Goal: Task Accomplishment & Management: Use online tool/utility

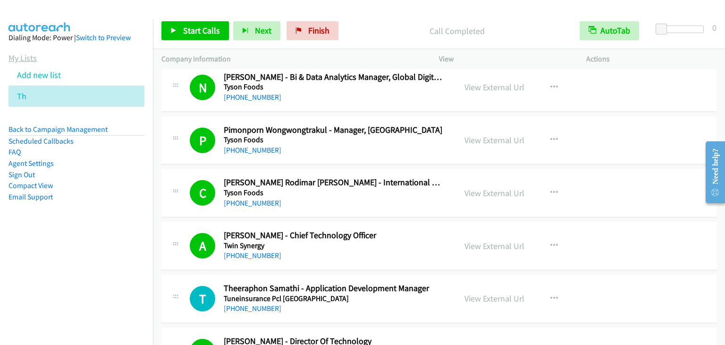
click at [22, 55] on link "My Lists" at bounding box center [22, 57] width 28 height 11
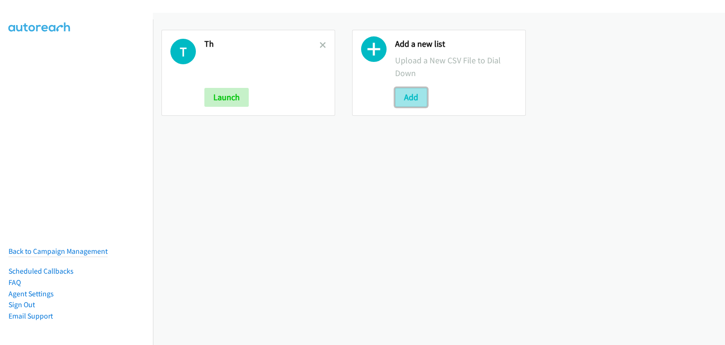
click at [414, 95] on button "Add" at bounding box center [411, 97] width 32 height 19
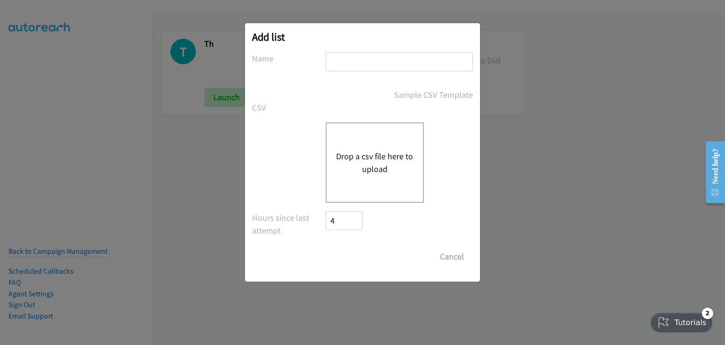
click at [352, 135] on div "Drop a csv file here to upload" at bounding box center [375, 162] width 98 height 80
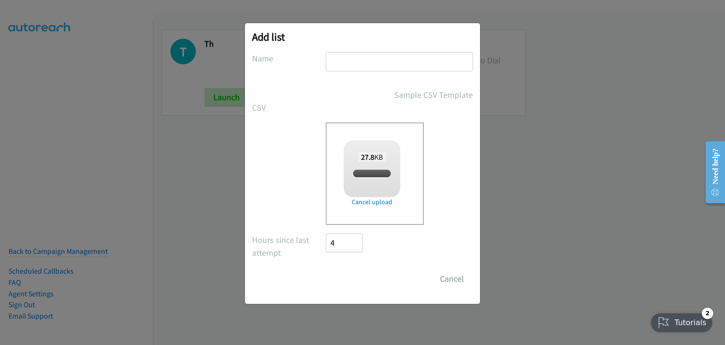
checkbox input "true"
click at [344, 63] on input "text" at bounding box center [399, 61] width 147 height 19
type input "Lenovo"
drag, startPoint x: 361, startPoint y: 272, endPoint x: 384, endPoint y: 238, distance: 41.1
click at [362, 269] on input "Save List" at bounding box center [351, 278] width 50 height 19
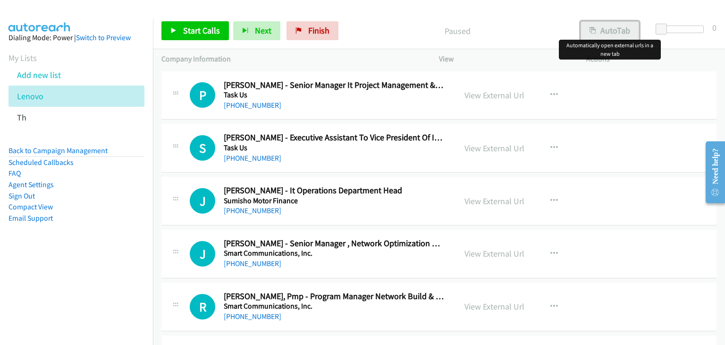
click at [610, 31] on button "AutoTab" at bounding box center [610, 30] width 59 height 19
click at [486, 96] on link "View External Url" at bounding box center [495, 95] width 60 height 11
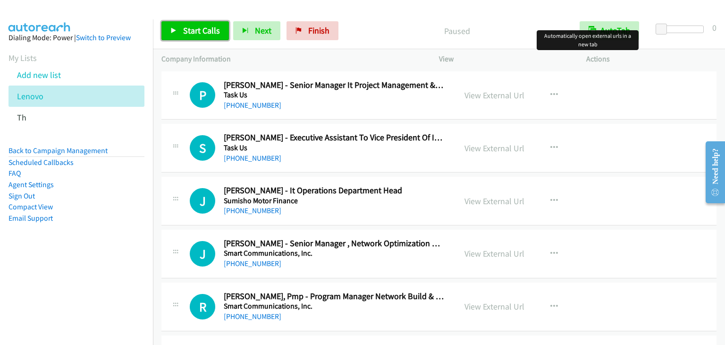
click at [213, 34] on span "Start Calls" at bounding box center [201, 30] width 37 height 11
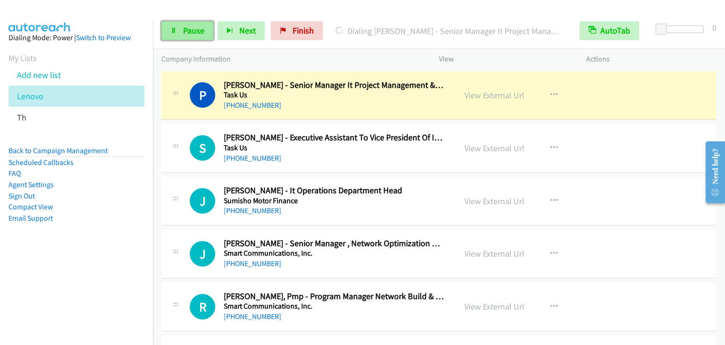
click at [185, 25] on span "Pause" at bounding box center [193, 30] width 21 height 11
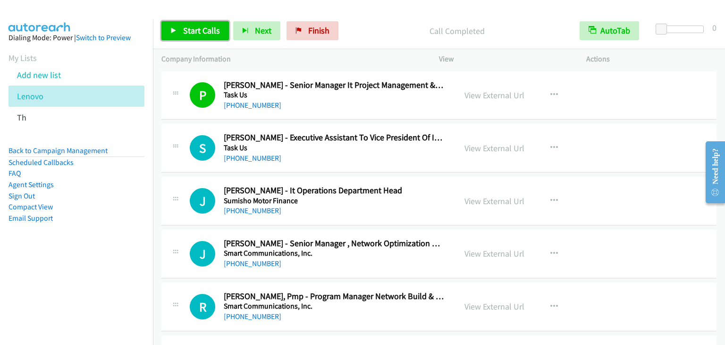
click at [188, 24] on link "Start Calls" at bounding box center [195, 30] width 68 height 19
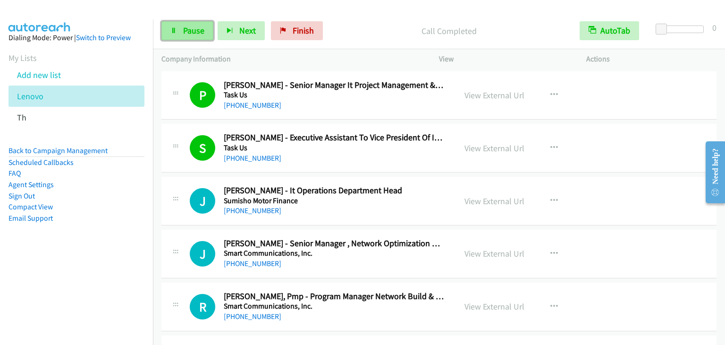
click at [193, 30] on span "Pause" at bounding box center [193, 30] width 21 height 11
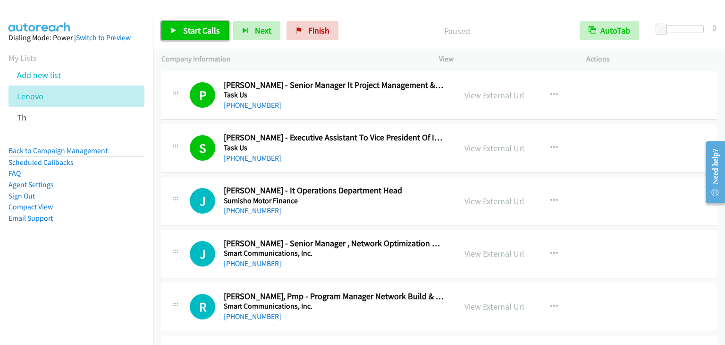
click at [202, 34] on span "Start Calls" at bounding box center [201, 30] width 37 height 11
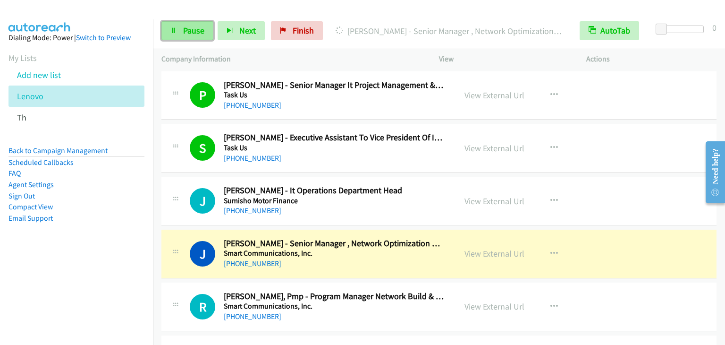
click at [189, 33] on span "Pause" at bounding box center [193, 30] width 21 height 11
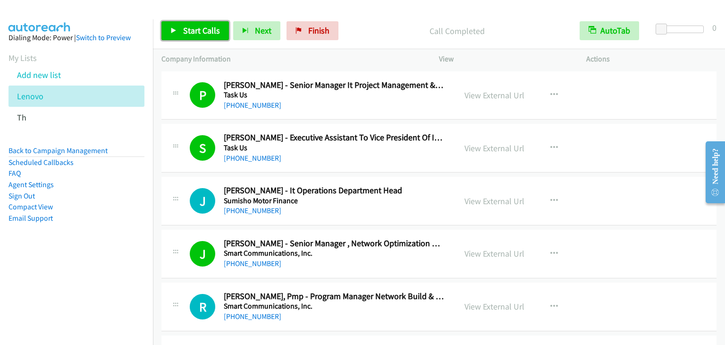
click at [190, 23] on link "Start Calls" at bounding box center [195, 30] width 68 height 19
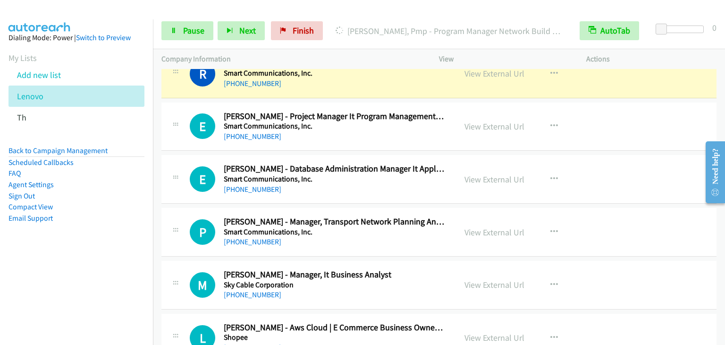
scroll to position [236, 0]
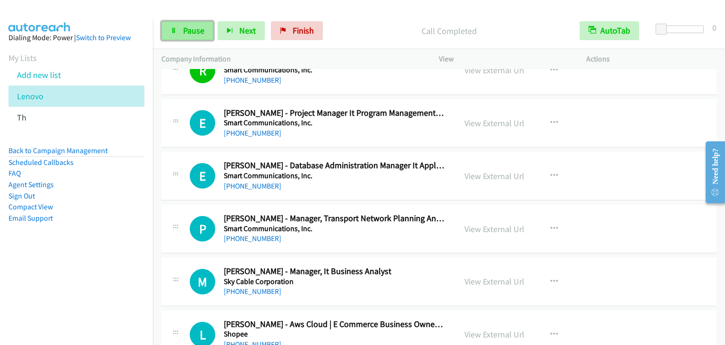
click at [175, 31] on icon at bounding box center [173, 31] width 7 height 7
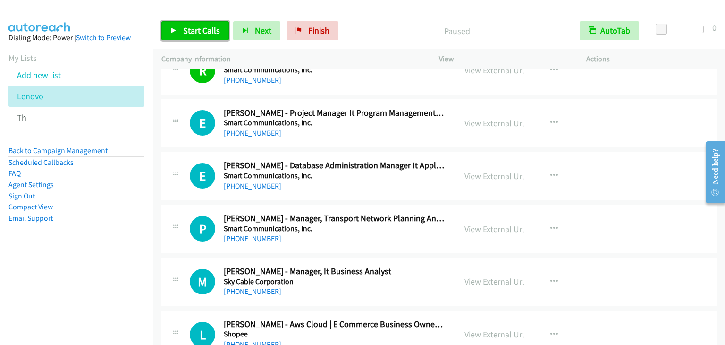
click at [200, 33] on span "Start Calls" at bounding box center [201, 30] width 37 height 11
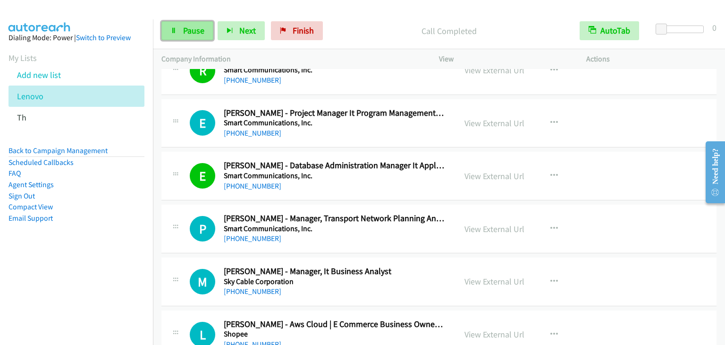
click at [183, 27] on span "Pause" at bounding box center [193, 30] width 21 height 11
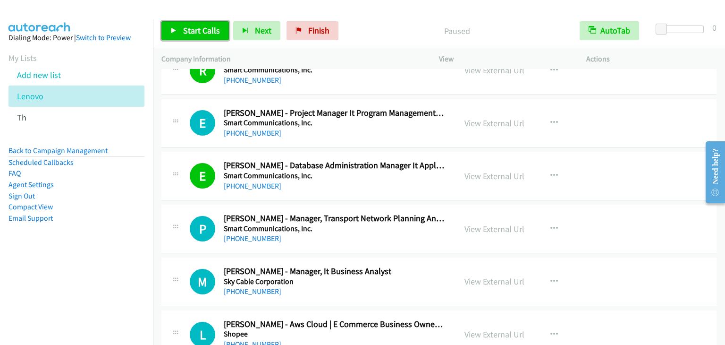
click at [185, 25] on span "Start Calls" at bounding box center [201, 30] width 37 height 11
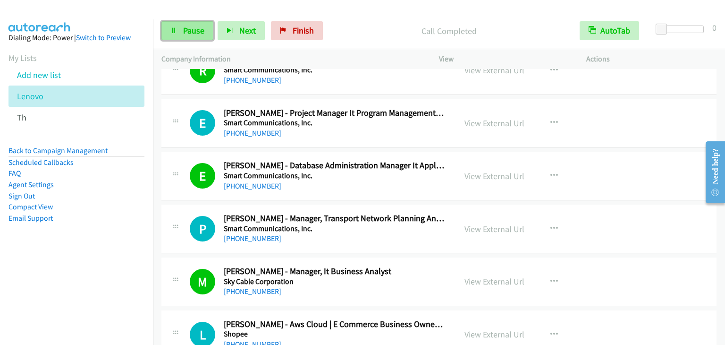
click at [183, 27] on span "Pause" at bounding box center [193, 30] width 21 height 11
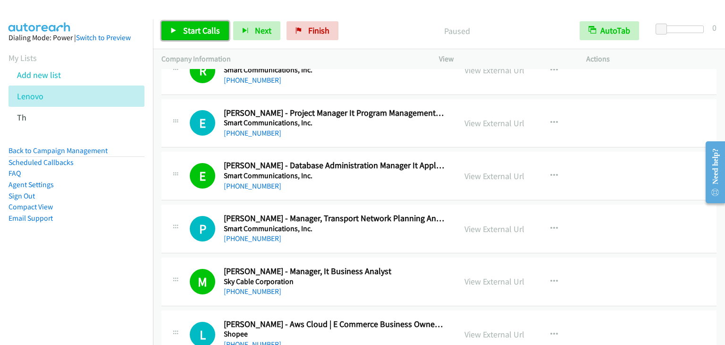
click at [202, 29] on span "Start Calls" at bounding box center [201, 30] width 37 height 11
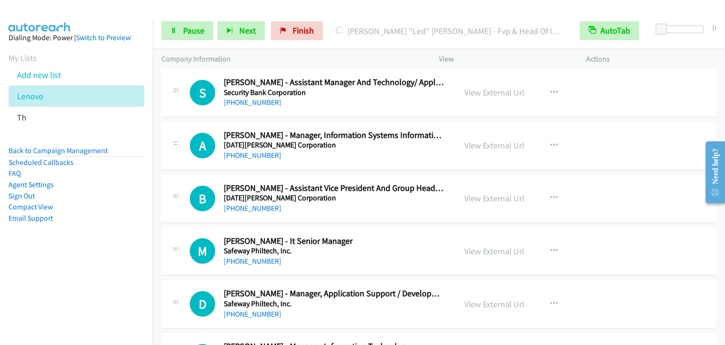
scroll to position [1511, 0]
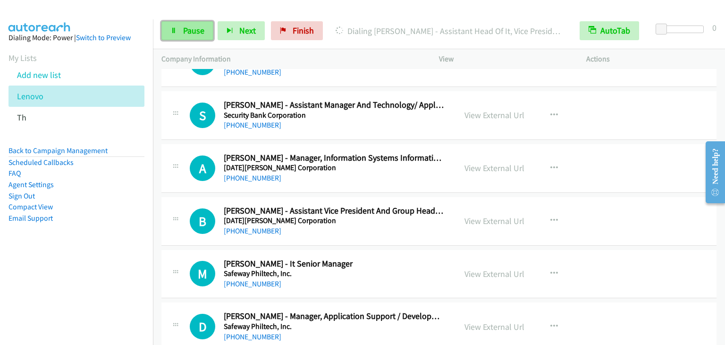
click at [199, 37] on link "Pause" at bounding box center [187, 30] width 52 height 19
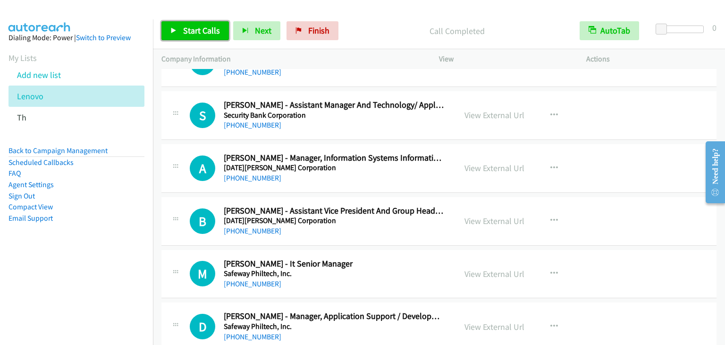
click at [184, 33] on span "Start Calls" at bounding box center [201, 30] width 37 height 11
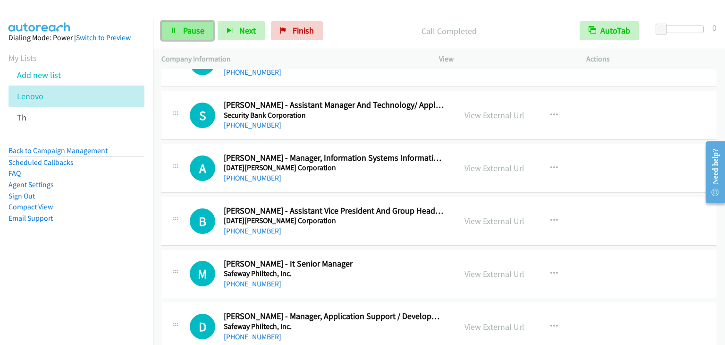
click at [177, 29] on link "Pause" at bounding box center [187, 30] width 52 height 19
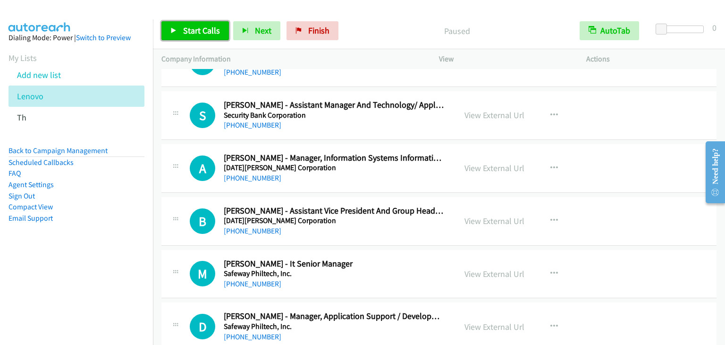
click at [177, 29] on link "Start Calls" at bounding box center [195, 30] width 68 height 19
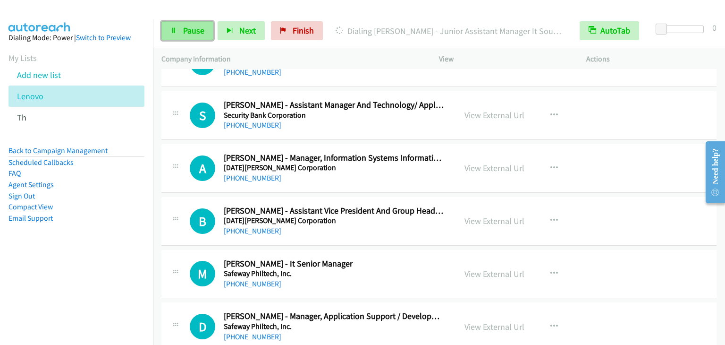
click at [182, 34] on link "Pause" at bounding box center [187, 30] width 52 height 19
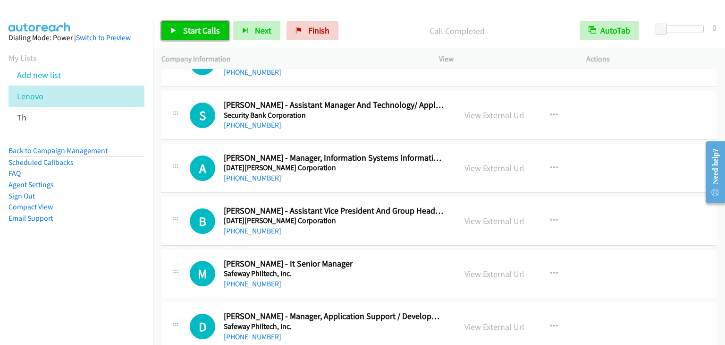
click at [195, 22] on link "Start Calls" at bounding box center [195, 30] width 68 height 19
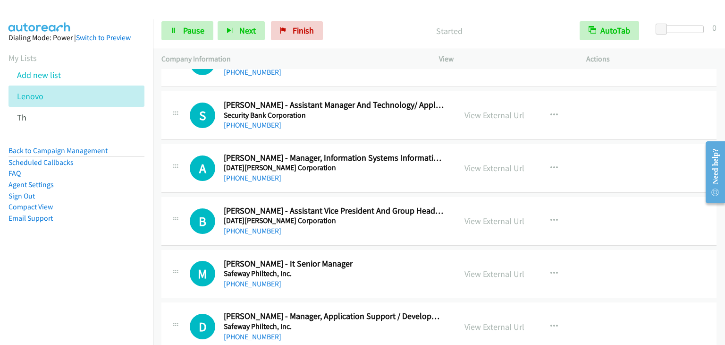
click at [419, 22] on div "Started" at bounding box center [449, 30] width 244 height 19
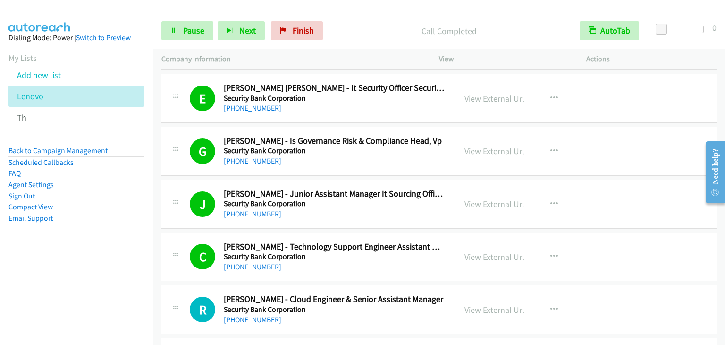
scroll to position [944, 0]
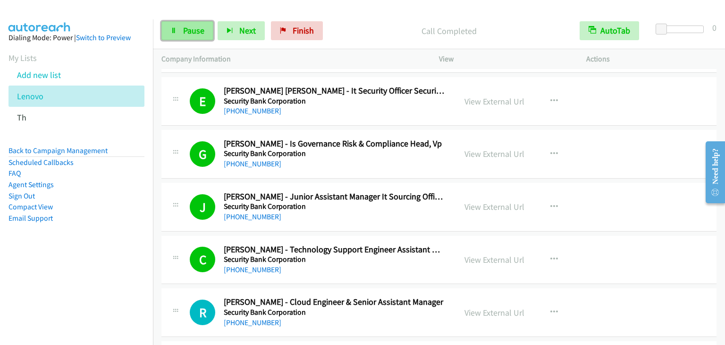
click at [195, 28] on span "Pause" at bounding box center [193, 30] width 21 height 11
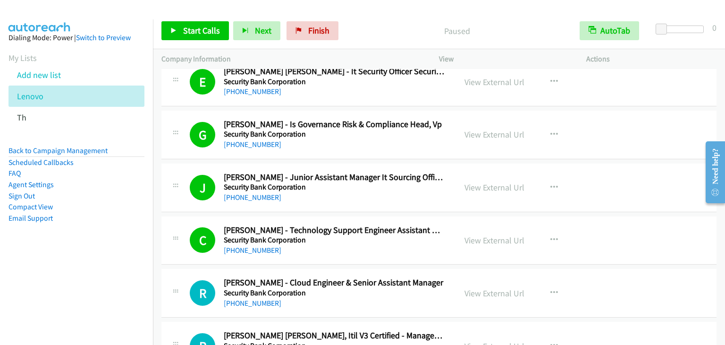
scroll to position [1086, 0]
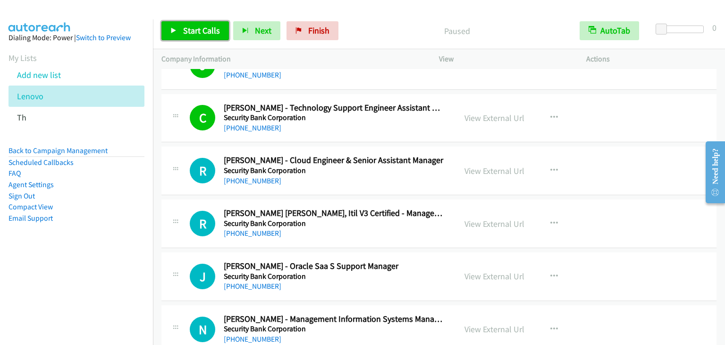
click at [198, 27] on span "Start Calls" at bounding box center [201, 30] width 37 height 11
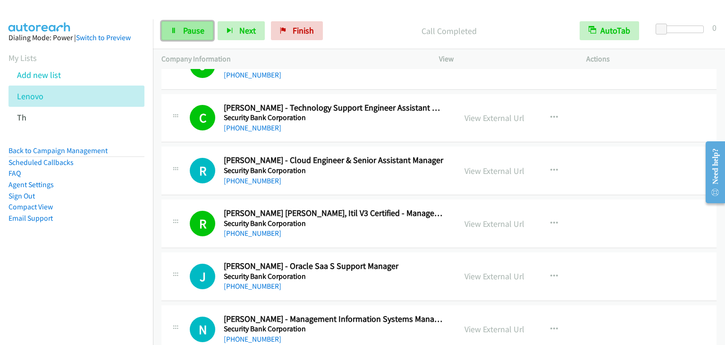
click at [186, 25] on span "Pause" at bounding box center [193, 30] width 21 height 11
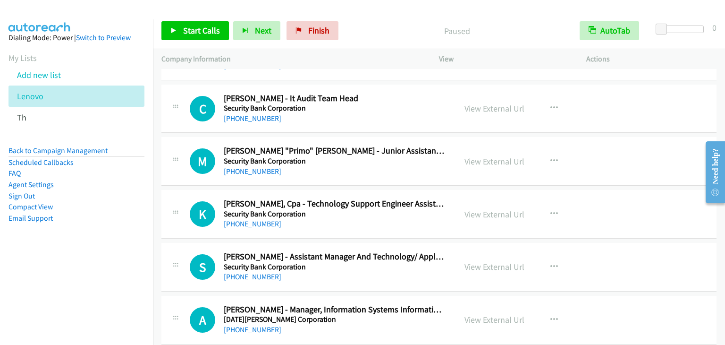
scroll to position [1369, 0]
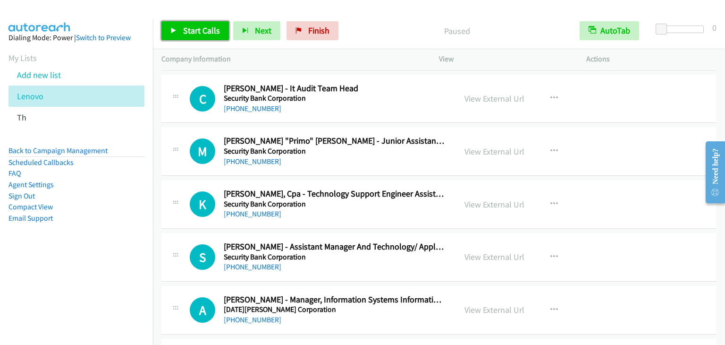
click at [208, 31] on span "Start Calls" at bounding box center [201, 30] width 37 height 11
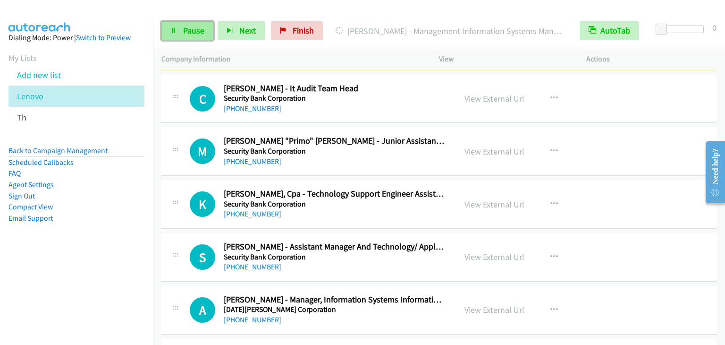
click at [193, 29] on span "Pause" at bounding box center [193, 30] width 21 height 11
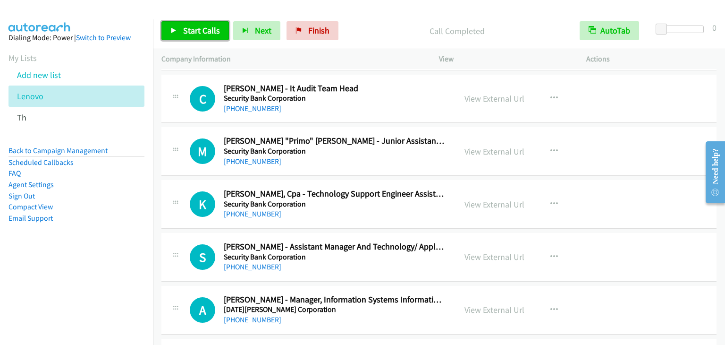
click at [200, 31] on span "Start Calls" at bounding box center [201, 30] width 37 height 11
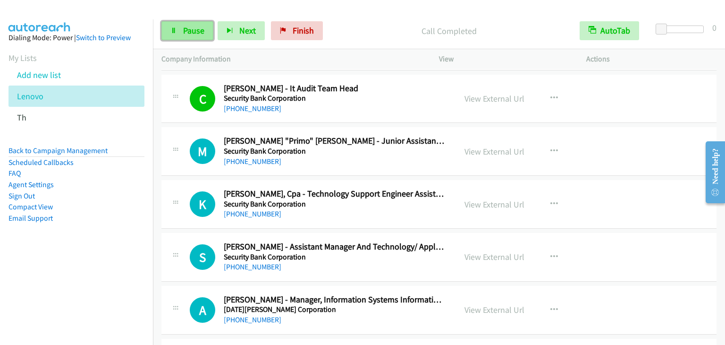
click at [205, 34] on link "Pause" at bounding box center [187, 30] width 52 height 19
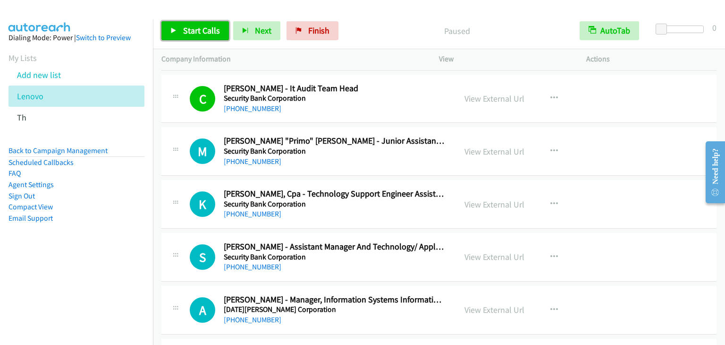
click at [193, 31] on span "Start Calls" at bounding box center [201, 30] width 37 height 11
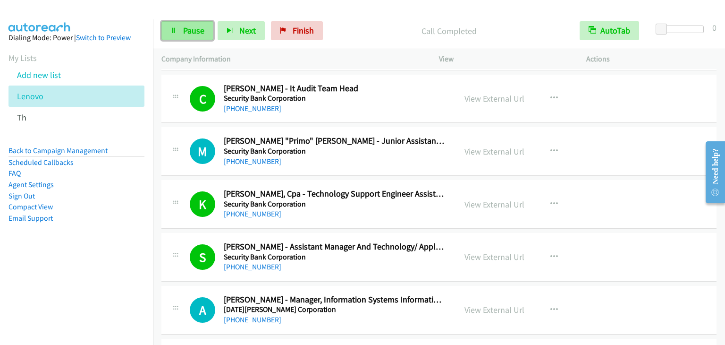
click at [200, 30] on span "Pause" at bounding box center [193, 30] width 21 height 11
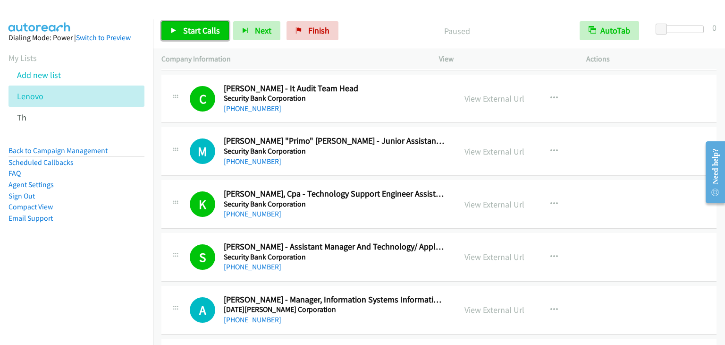
click at [209, 28] on span "Start Calls" at bounding box center [201, 30] width 37 height 11
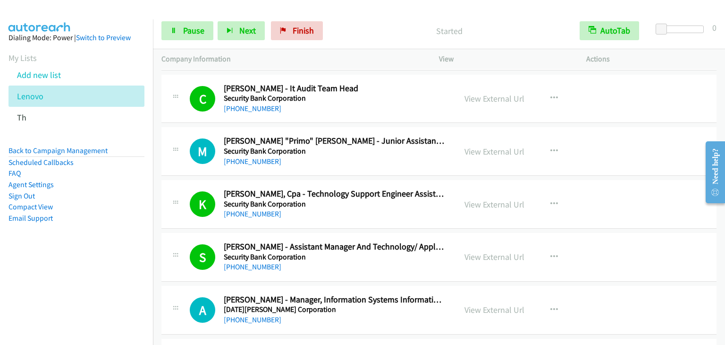
click at [385, 36] on p "Started" at bounding box center [449, 31] width 227 height 13
click at [194, 25] on span "Pause" at bounding box center [193, 30] width 21 height 11
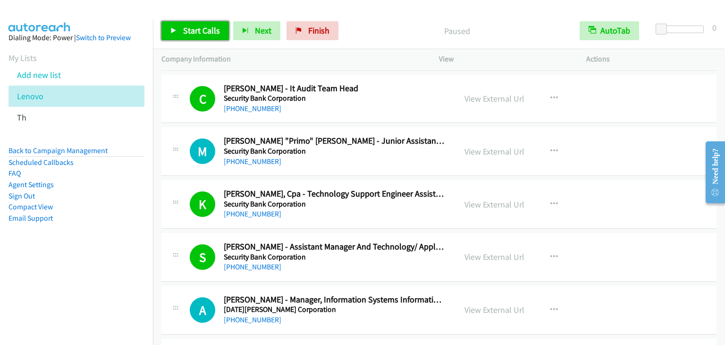
click at [186, 23] on link "Start Calls" at bounding box center [195, 30] width 68 height 19
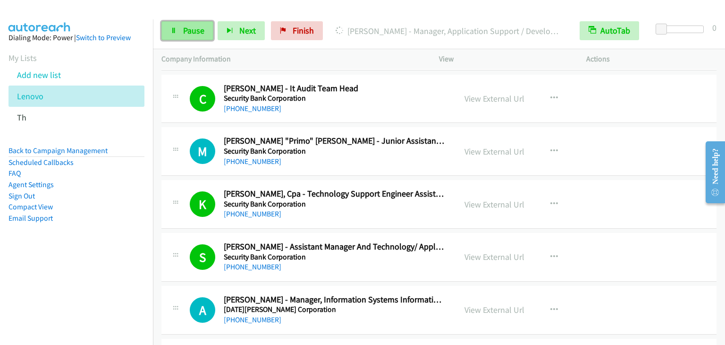
click at [194, 30] on span "Pause" at bounding box center [193, 30] width 21 height 11
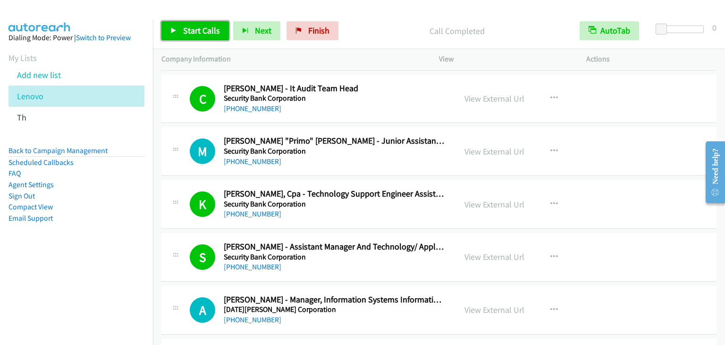
click at [187, 24] on link "Start Calls" at bounding box center [195, 30] width 68 height 19
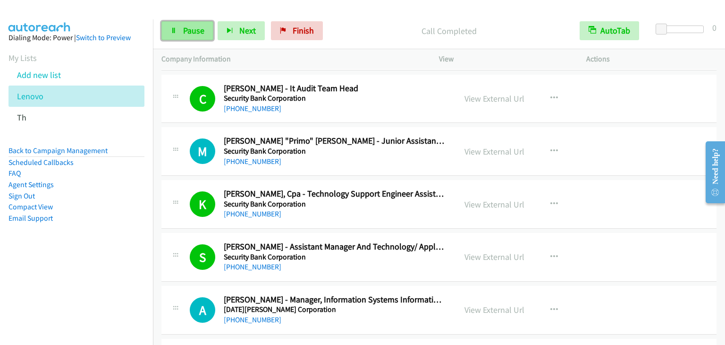
click at [189, 24] on link "Pause" at bounding box center [187, 30] width 52 height 19
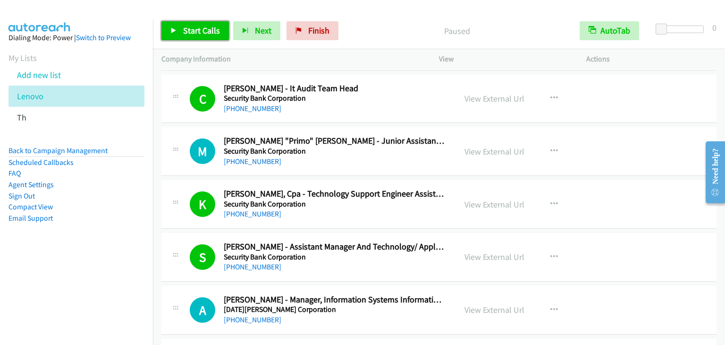
click at [203, 29] on span "Start Calls" at bounding box center [201, 30] width 37 height 11
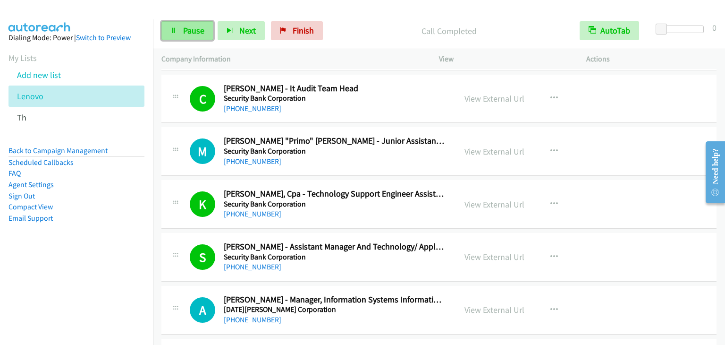
click at [203, 27] on span "Pause" at bounding box center [193, 30] width 21 height 11
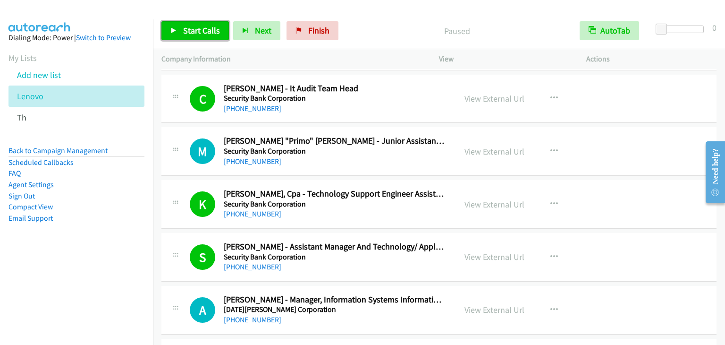
click at [213, 26] on span "Start Calls" at bounding box center [201, 30] width 37 height 11
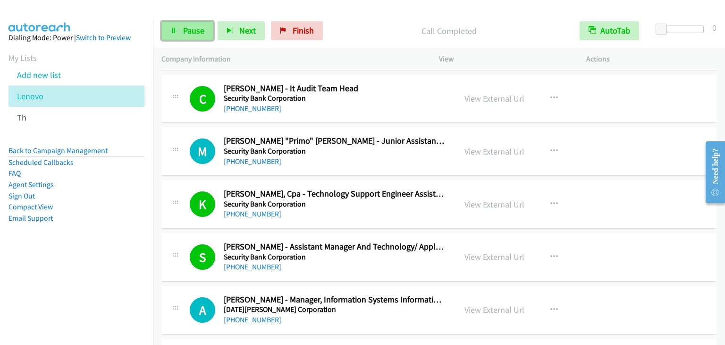
click at [195, 32] on span "Pause" at bounding box center [193, 30] width 21 height 11
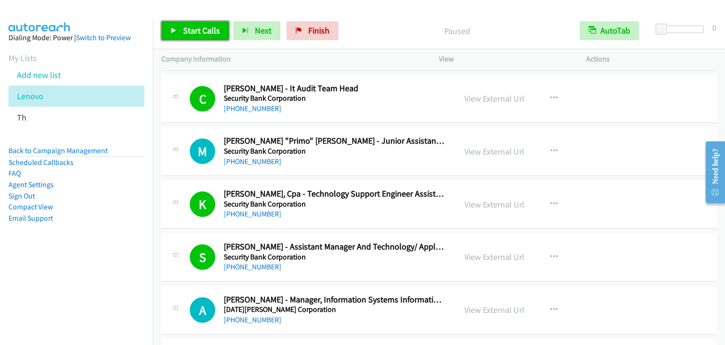
click at [195, 32] on span "Start Calls" at bounding box center [201, 30] width 37 height 11
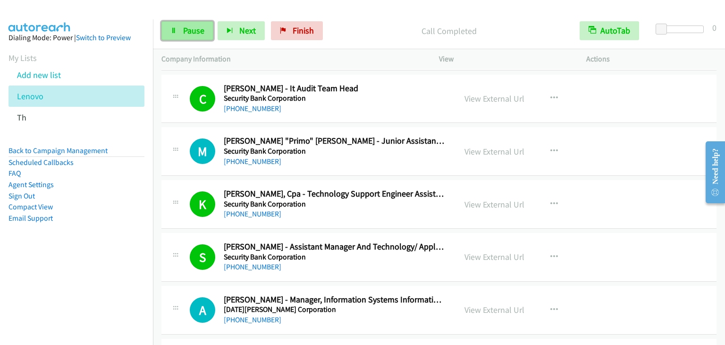
click at [193, 29] on span "Pause" at bounding box center [193, 30] width 21 height 11
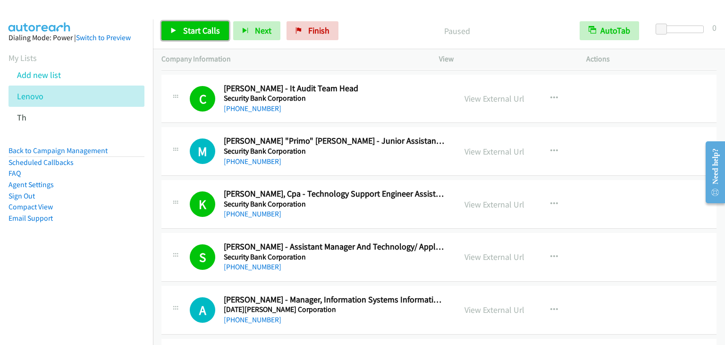
click at [195, 31] on span "Start Calls" at bounding box center [201, 30] width 37 height 11
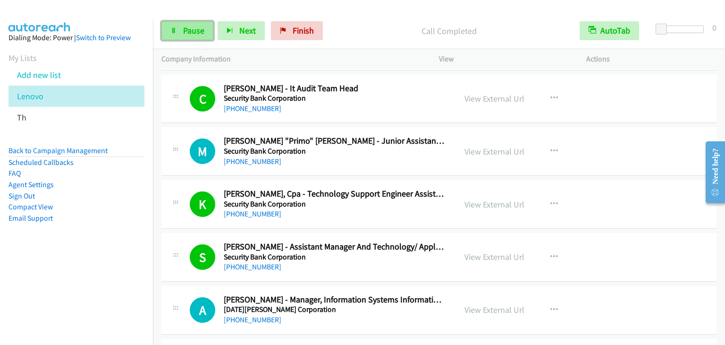
click at [179, 26] on link "Pause" at bounding box center [187, 30] width 52 height 19
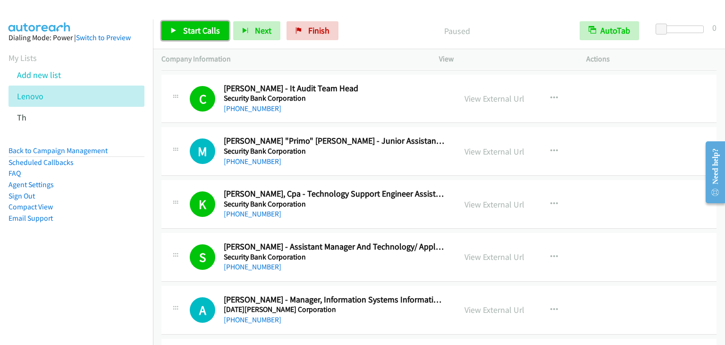
click at [187, 31] on span "Start Calls" at bounding box center [201, 30] width 37 height 11
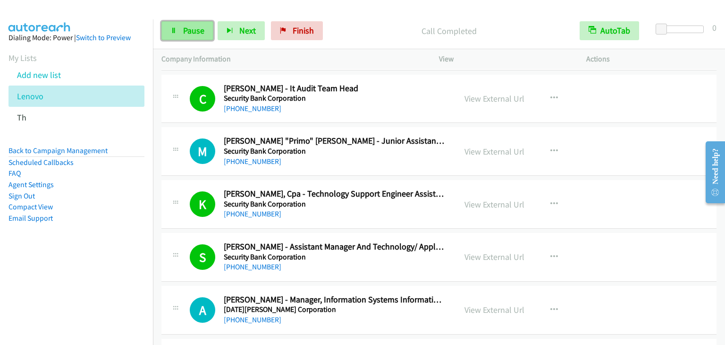
click at [191, 29] on span "Pause" at bounding box center [193, 30] width 21 height 11
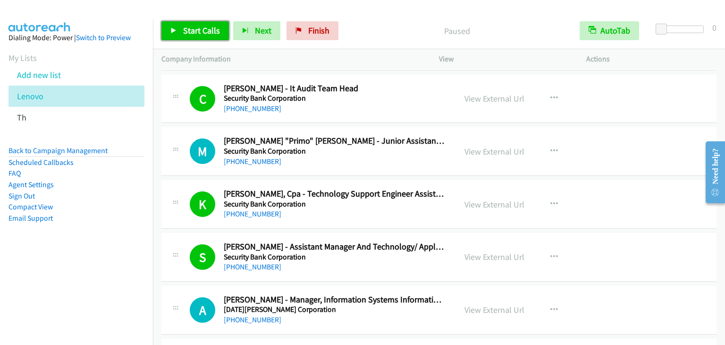
click at [199, 27] on span "Start Calls" at bounding box center [201, 30] width 37 height 11
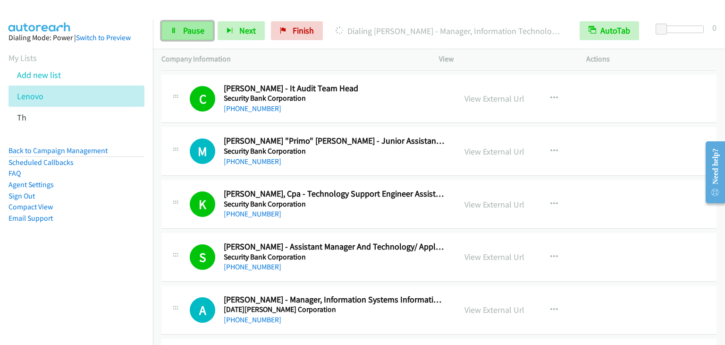
click at [188, 33] on span "Pause" at bounding box center [193, 30] width 21 height 11
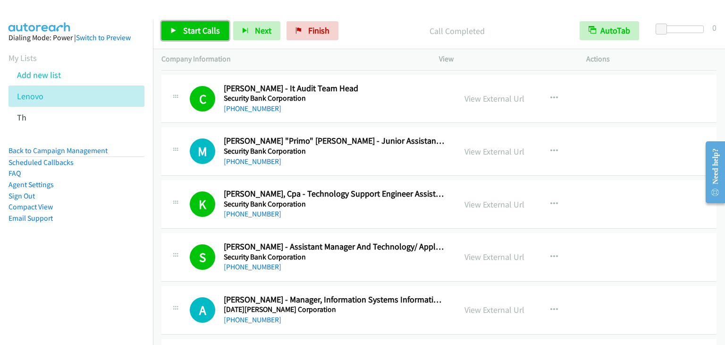
click at [190, 26] on span "Start Calls" at bounding box center [201, 30] width 37 height 11
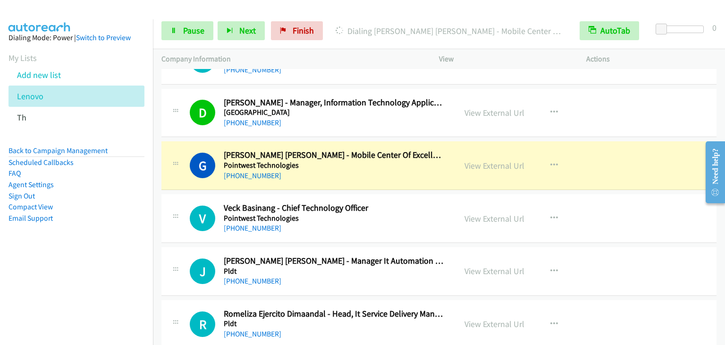
scroll to position [2738, 0]
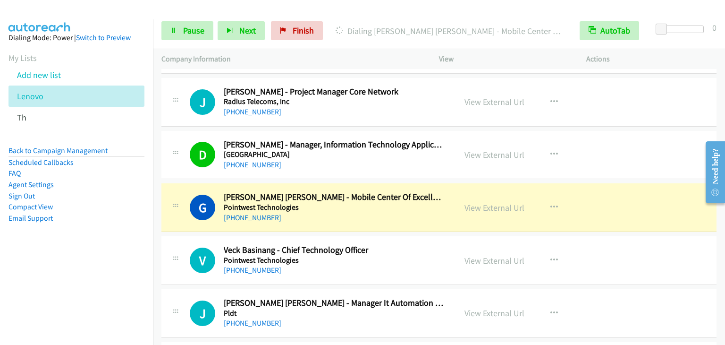
drag, startPoint x: 722, startPoint y: 291, endPoint x: 19, endPoint y: 53, distance: 742.1
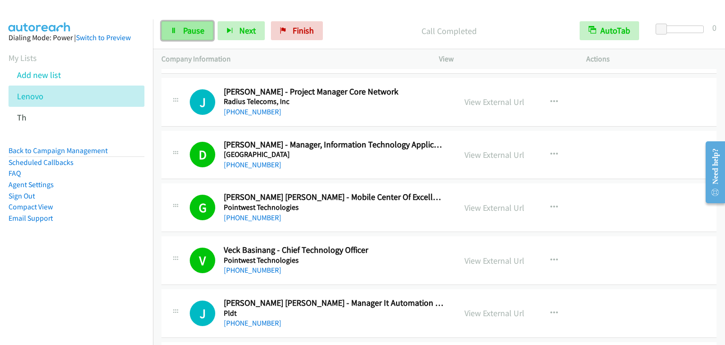
click at [202, 29] on span "Pause" at bounding box center [193, 30] width 21 height 11
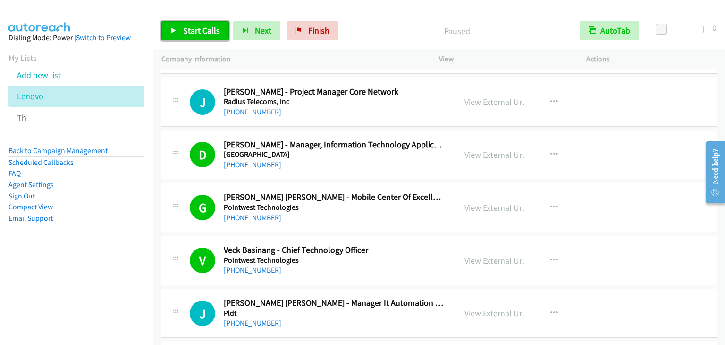
click at [202, 29] on span "Start Calls" at bounding box center [201, 30] width 37 height 11
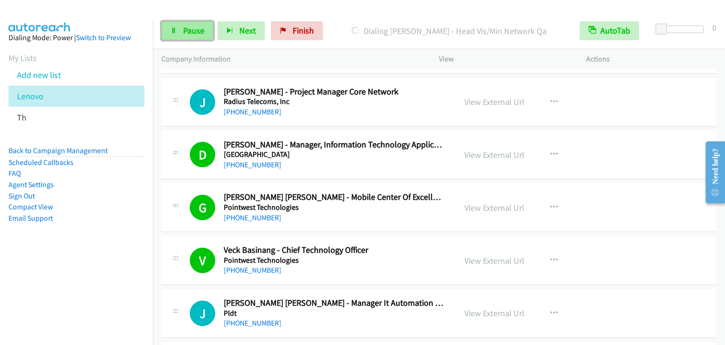
click at [193, 37] on link "Pause" at bounding box center [187, 30] width 52 height 19
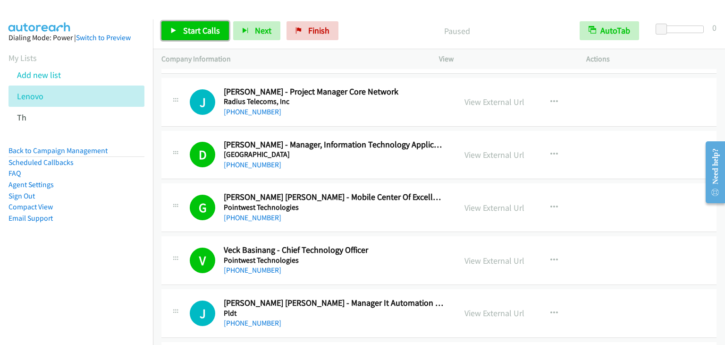
click at [208, 26] on span "Start Calls" at bounding box center [201, 30] width 37 height 11
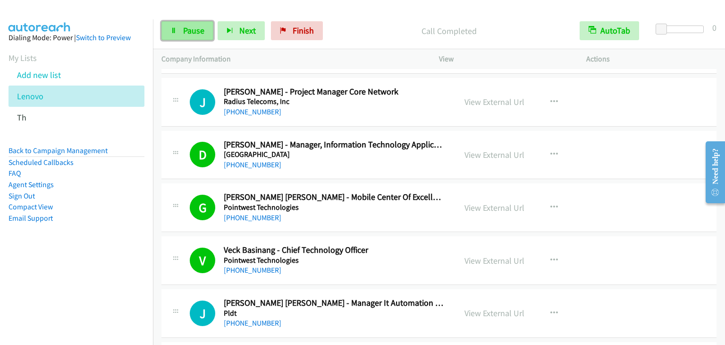
click at [174, 30] on icon at bounding box center [173, 31] width 7 height 7
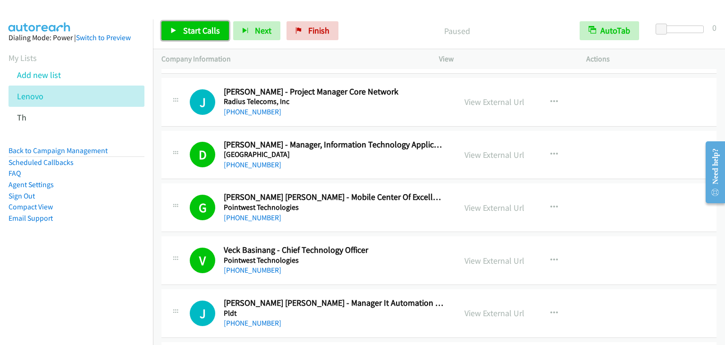
click at [211, 36] on link "Start Calls" at bounding box center [195, 30] width 68 height 19
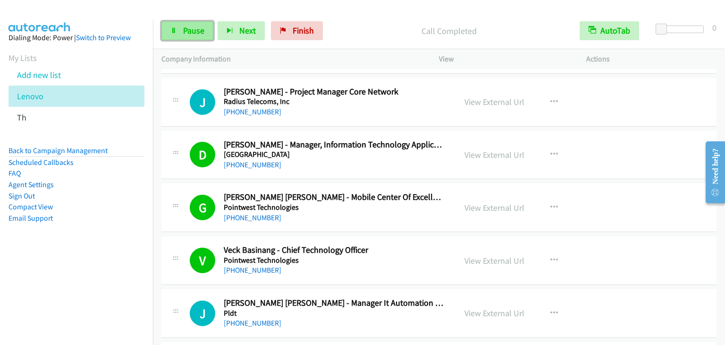
click at [186, 26] on span "Pause" at bounding box center [193, 30] width 21 height 11
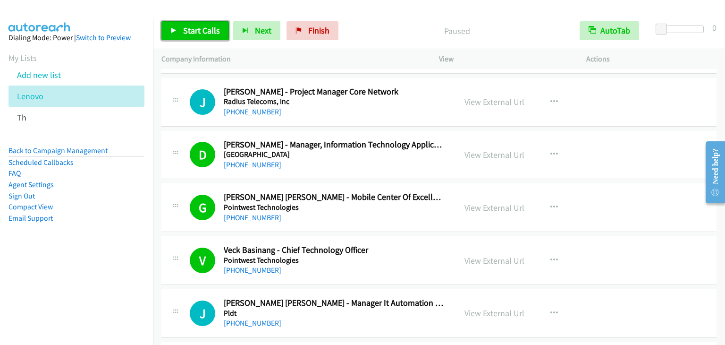
click at [186, 26] on span "Start Calls" at bounding box center [201, 30] width 37 height 11
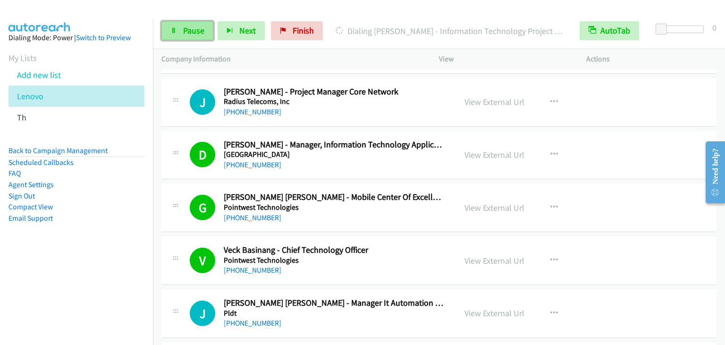
click at [194, 31] on span "Pause" at bounding box center [193, 30] width 21 height 11
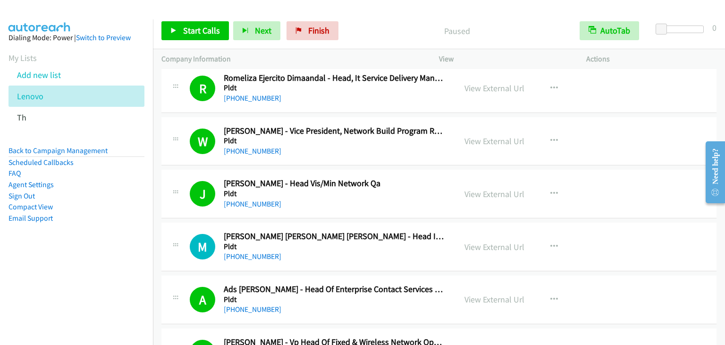
scroll to position [3021, 0]
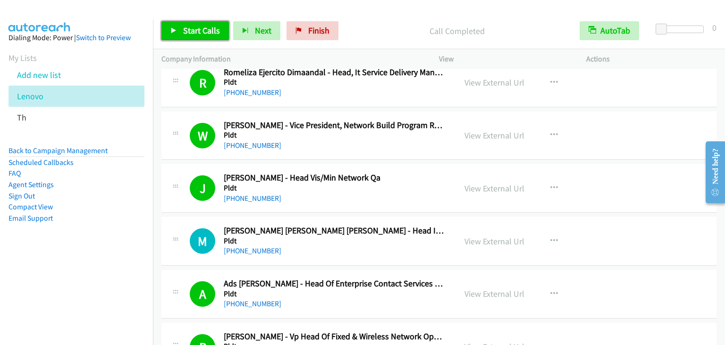
click at [202, 30] on span "Start Calls" at bounding box center [201, 30] width 37 height 11
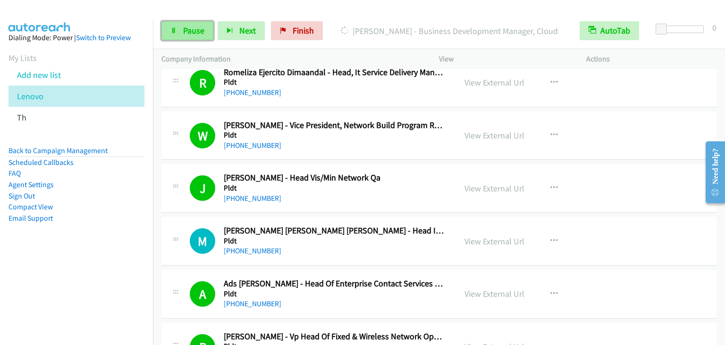
click at [179, 32] on link "Pause" at bounding box center [187, 30] width 52 height 19
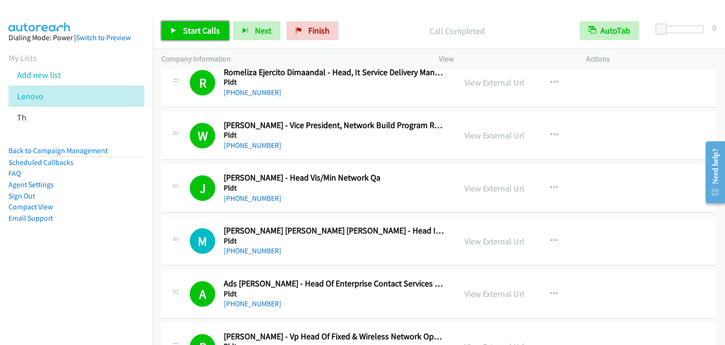
click at [181, 31] on link "Start Calls" at bounding box center [195, 30] width 68 height 19
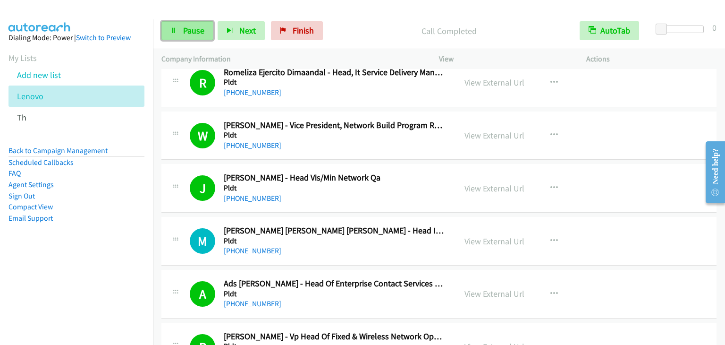
click at [186, 26] on span "Pause" at bounding box center [193, 30] width 21 height 11
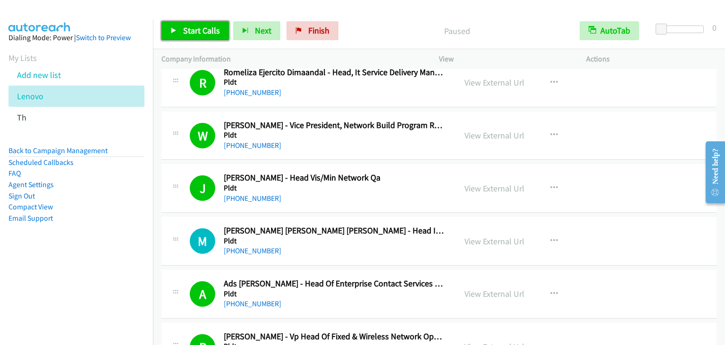
click at [181, 27] on link "Start Calls" at bounding box center [195, 30] width 68 height 19
click at [181, 29] on link "Start Calls" at bounding box center [195, 30] width 68 height 19
click at [181, 26] on link "Start Calls" at bounding box center [195, 30] width 68 height 19
click at [381, 35] on p "Paused" at bounding box center [456, 31] width 211 height 13
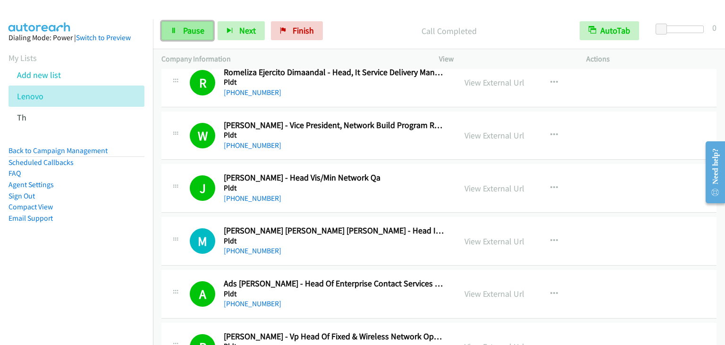
click at [195, 29] on span "Pause" at bounding box center [193, 30] width 21 height 11
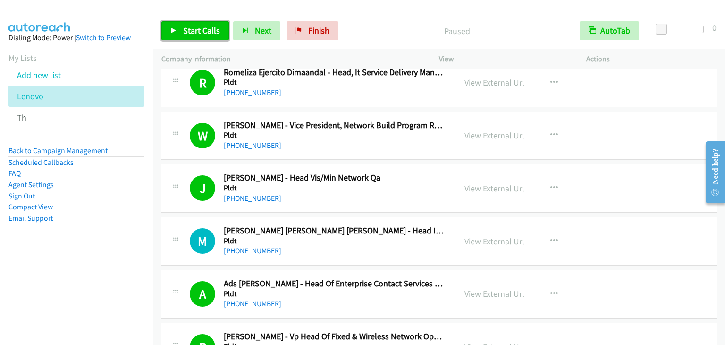
click at [195, 29] on span "Start Calls" at bounding box center [201, 30] width 37 height 11
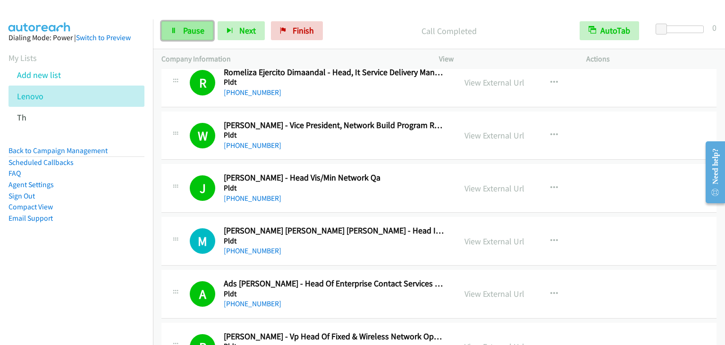
click at [201, 32] on span "Pause" at bounding box center [193, 30] width 21 height 11
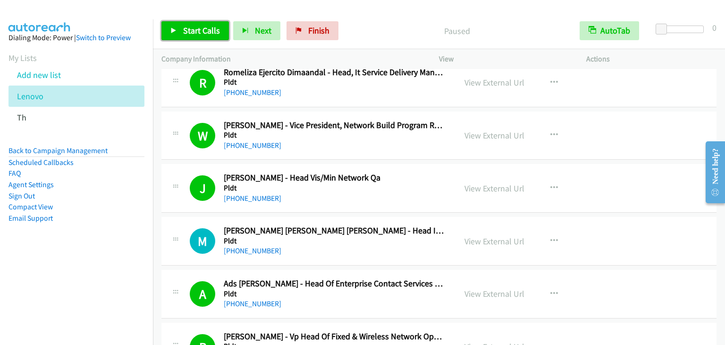
click at [195, 29] on span "Start Calls" at bounding box center [201, 30] width 37 height 11
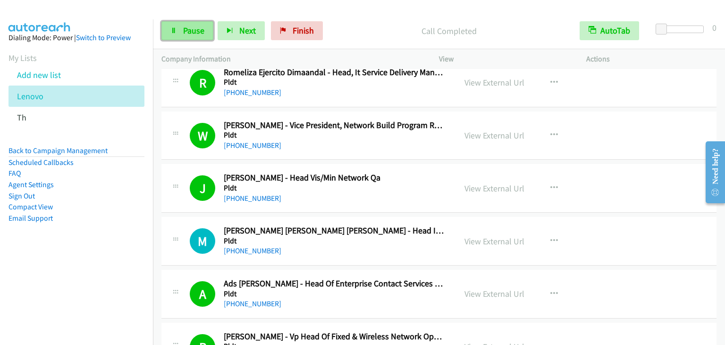
click at [197, 34] on span "Pause" at bounding box center [193, 30] width 21 height 11
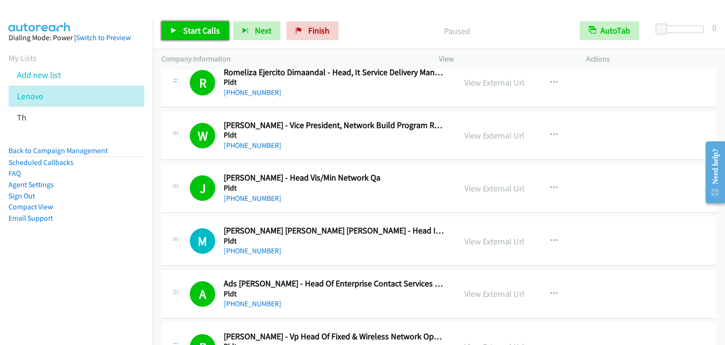
click at [197, 34] on span "Start Calls" at bounding box center [201, 30] width 37 height 11
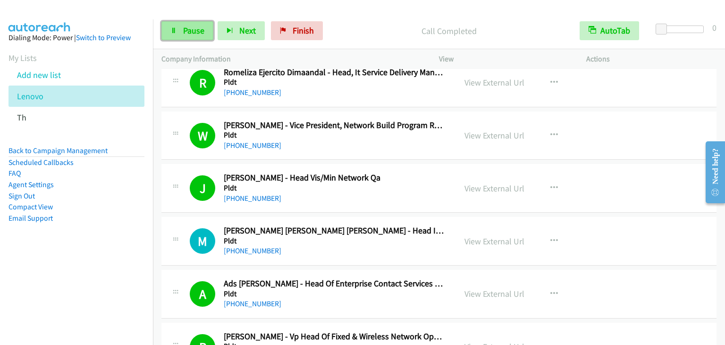
click at [189, 29] on span "Pause" at bounding box center [193, 30] width 21 height 11
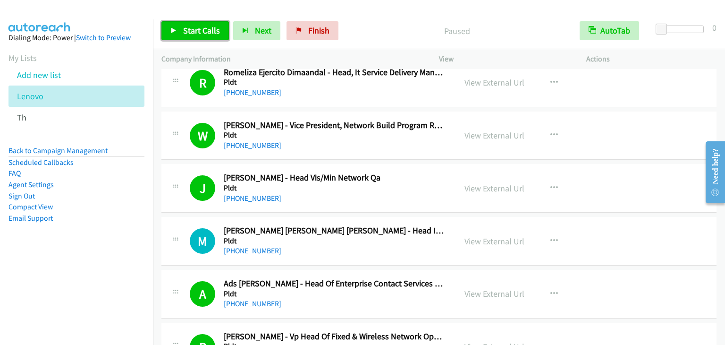
click at [189, 29] on span "Start Calls" at bounding box center [201, 30] width 37 height 11
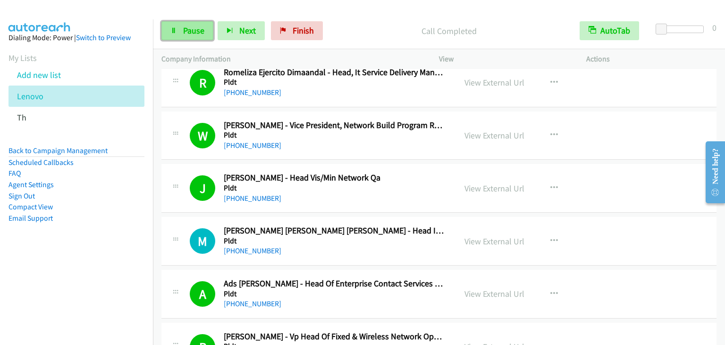
click at [177, 25] on link "Pause" at bounding box center [187, 30] width 52 height 19
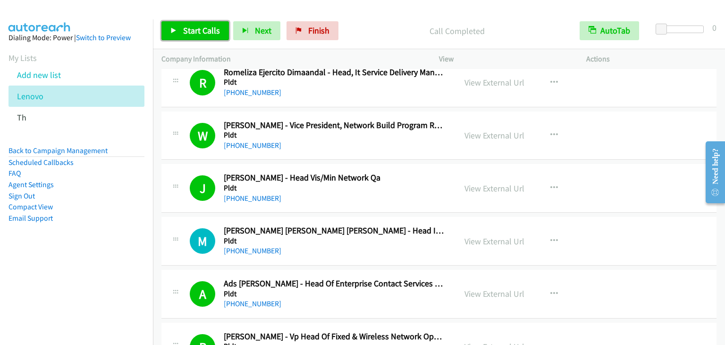
click at [185, 24] on link "Start Calls" at bounding box center [195, 30] width 68 height 19
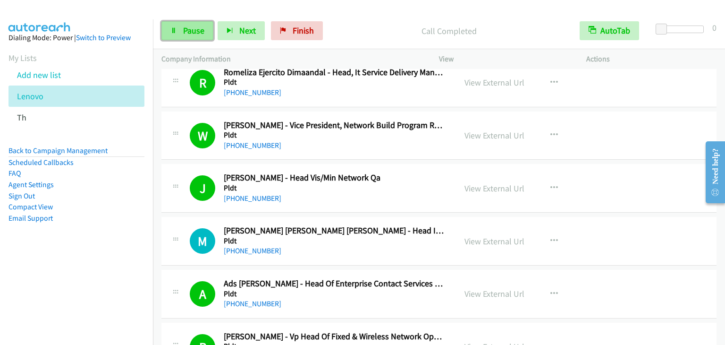
click at [198, 34] on span "Pause" at bounding box center [193, 30] width 21 height 11
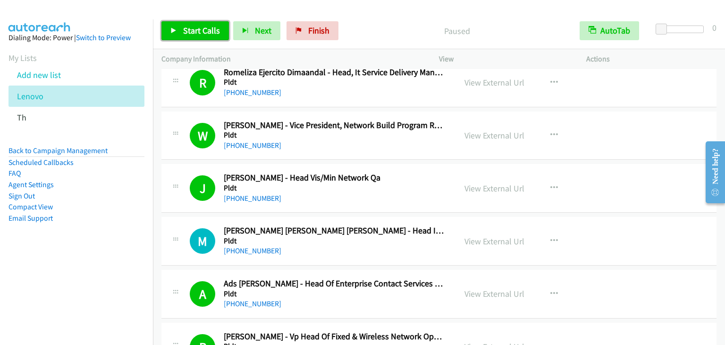
click at [201, 34] on span "Start Calls" at bounding box center [201, 30] width 37 height 11
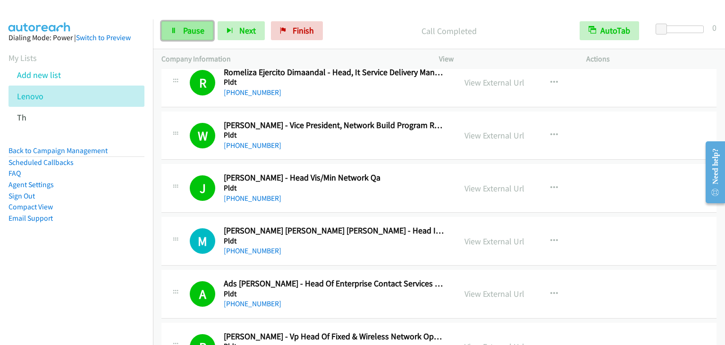
click at [203, 25] on span "Pause" at bounding box center [193, 30] width 21 height 11
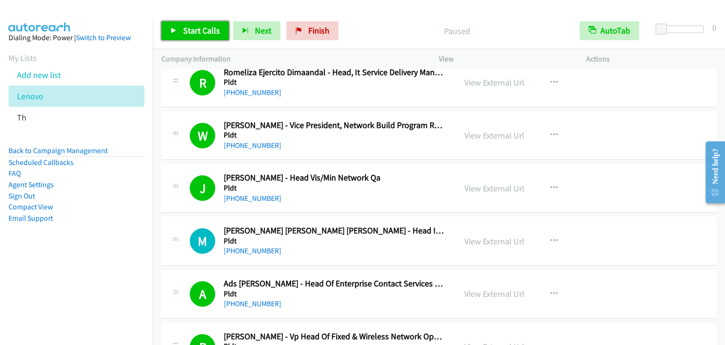
click at [203, 25] on span "Start Calls" at bounding box center [201, 30] width 37 height 11
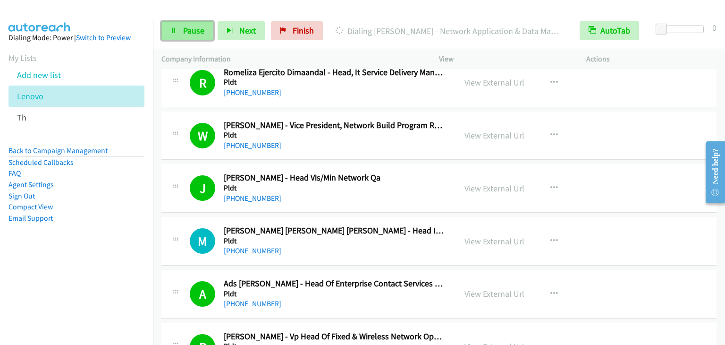
click at [177, 29] on link "Pause" at bounding box center [187, 30] width 52 height 19
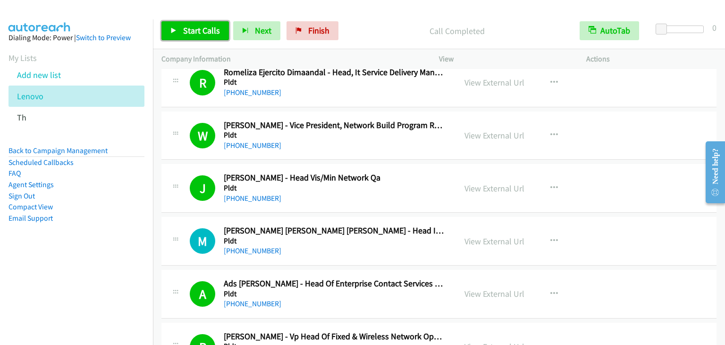
click at [185, 28] on span "Start Calls" at bounding box center [201, 30] width 37 height 11
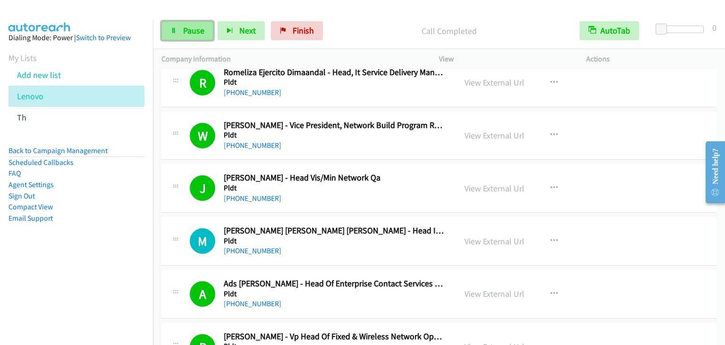
click at [179, 27] on link "Pause" at bounding box center [187, 30] width 52 height 19
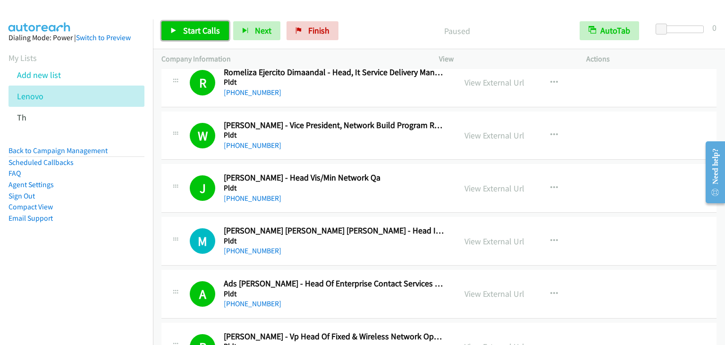
click at [186, 27] on span "Start Calls" at bounding box center [201, 30] width 37 height 11
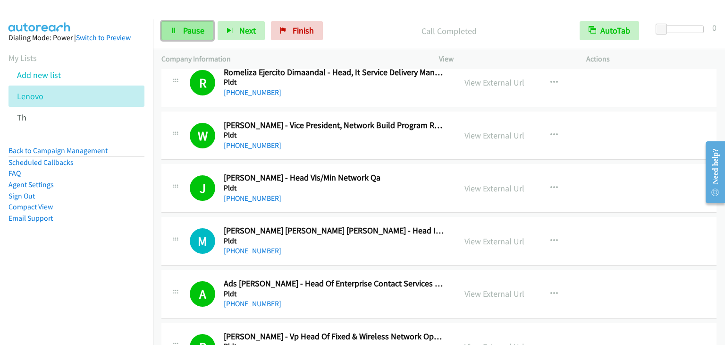
click at [173, 28] on icon at bounding box center [173, 31] width 7 height 7
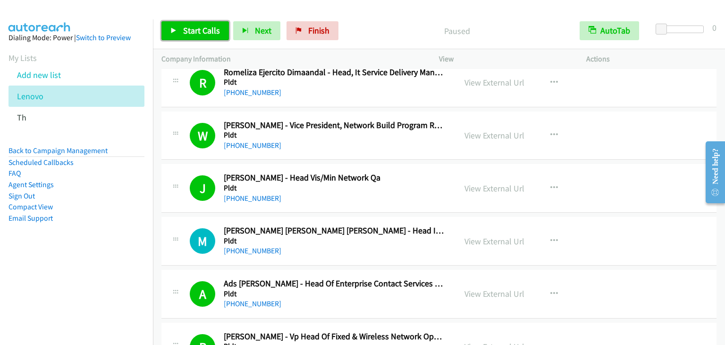
click at [169, 28] on link "Start Calls" at bounding box center [195, 30] width 68 height 19
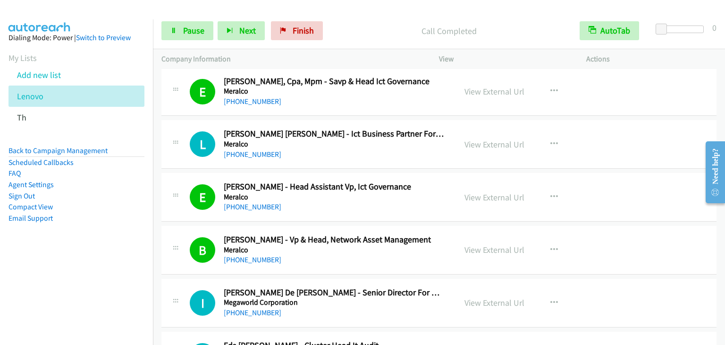
scroll to position [5705, 0]
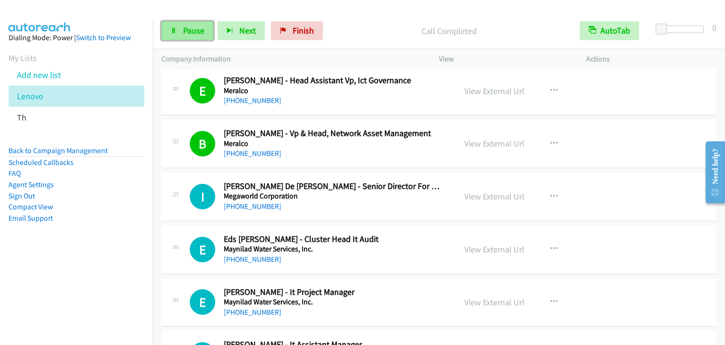
click at [191, 34] on span "Pause" at bounding box center [193, 30] width 21 height 11
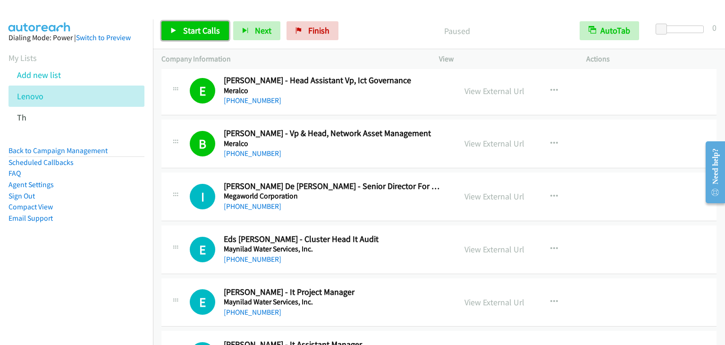
click at [193, 33] on span "Start Calls" at bounding box center [201, 30] width 37 height 11
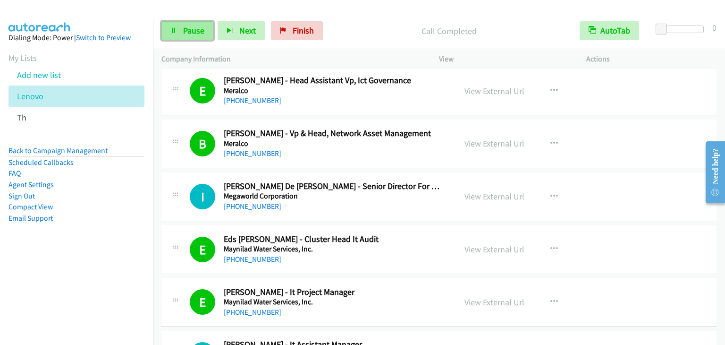
click at [199, 29] on span "Pause" at bounding box center [193, 30] width 21 height 11
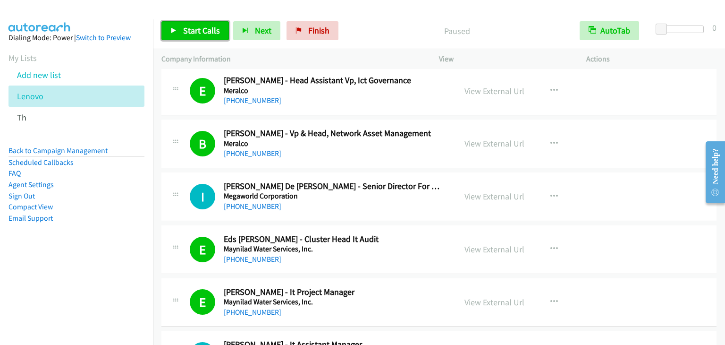
click at [209, 34] on span "Start Calls" at bounding box center [201, 30] width 37 height 11
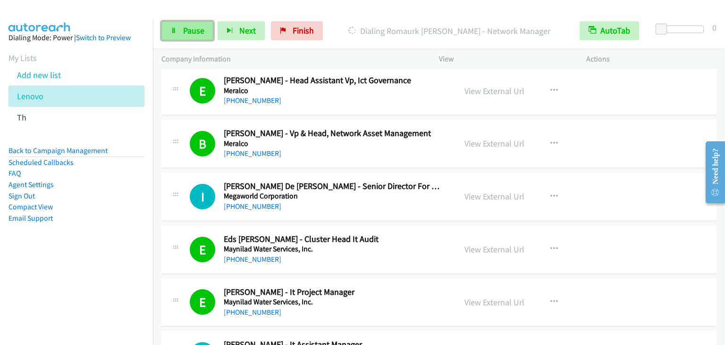
click at [188, 35] on span "Pause" at bounding box center [193, 30] width 21 height 11
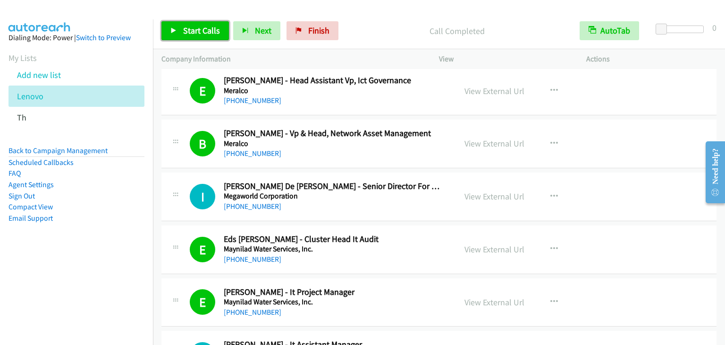
click at [197, 34] on span "Start Calls" at bounding box center [201, 30] width 37 height 11
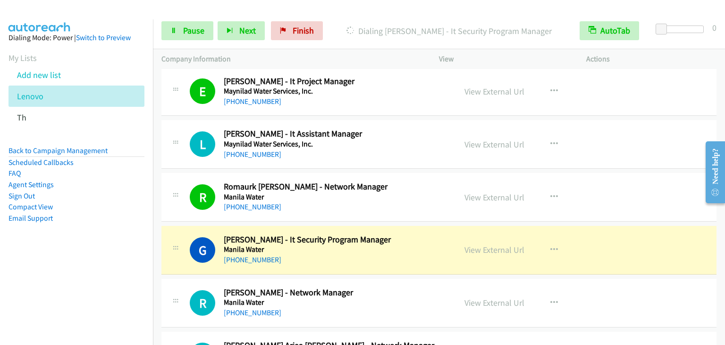
scroll to position [5941, 0]
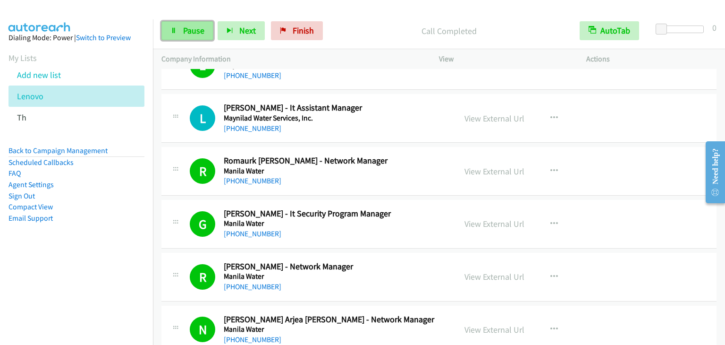
click at [198, 26] on span "Pause" at bounding box center [193, 30] width 21 height 11
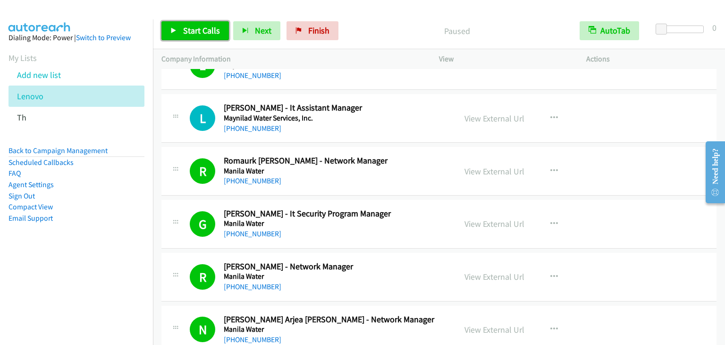
click at [198, 27] on span "Start Calls" at bounding box center [201, 30] width 37 height 11
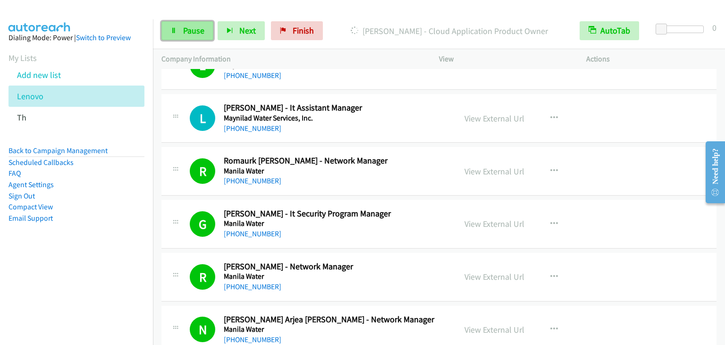
click at [189, 25] on span "Pause" at bounding box center [193, 30] width 21 height 11
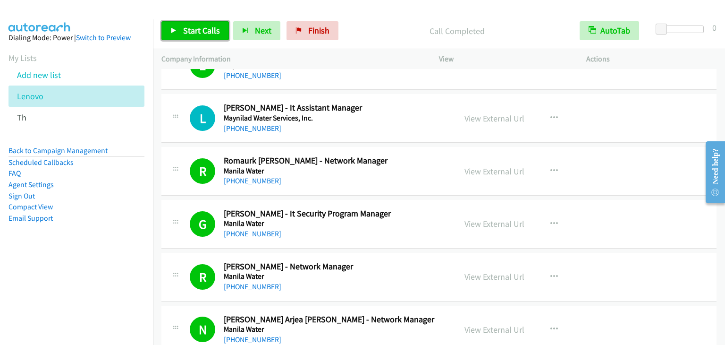
click at [185, 27] on span "Start Calls" at bounding box center [201, 30] width 37 height 11
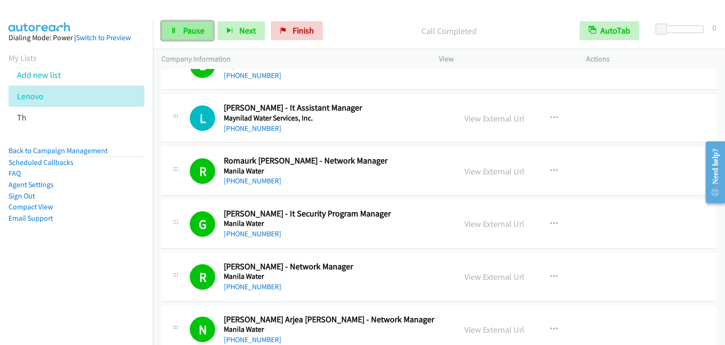
click at [181, 23] on link "Pause" at bounding box center [187, 30] width 52 height 19
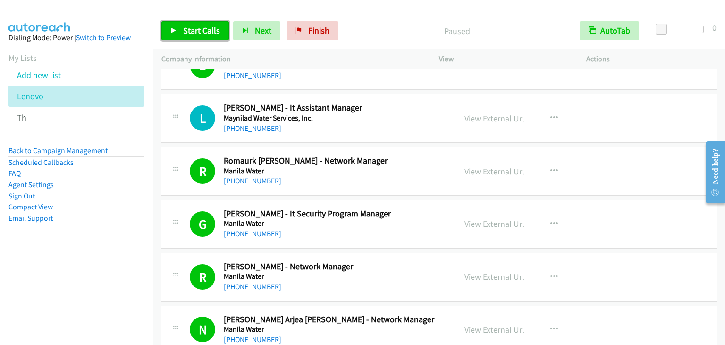
click at [201, 27] on span "Start Calls" at bounding box center [201, 30] width 37 height 11
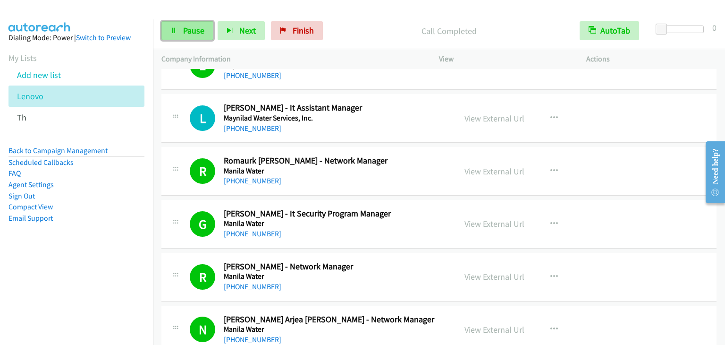
click at [200, 32] on span "Pause" at bounding box center [193, 30] width 21 height 11
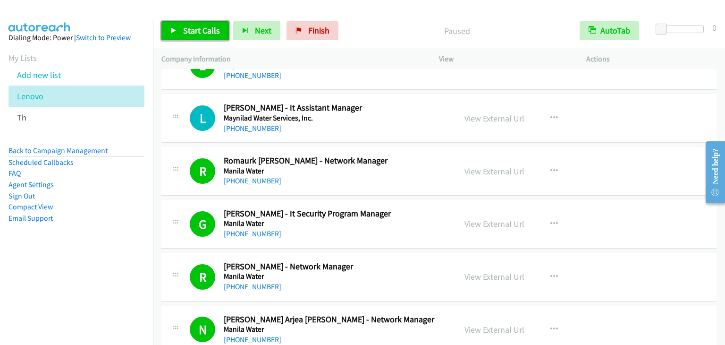
click at [200, 32] on span "Start Calls" at bounding box center [201, 30] width 37 height 11
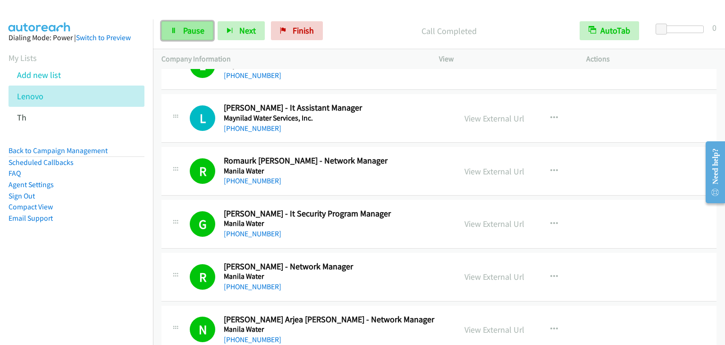
click at [188, 33] on span "Pause" at bounding box center [193, 30] width 21 height 11
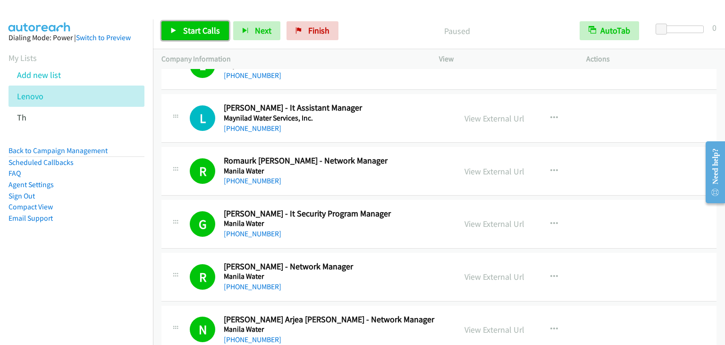
click at [188, 33] on span "Start Calls" at bounding box center [201, 30] width 37 height 11
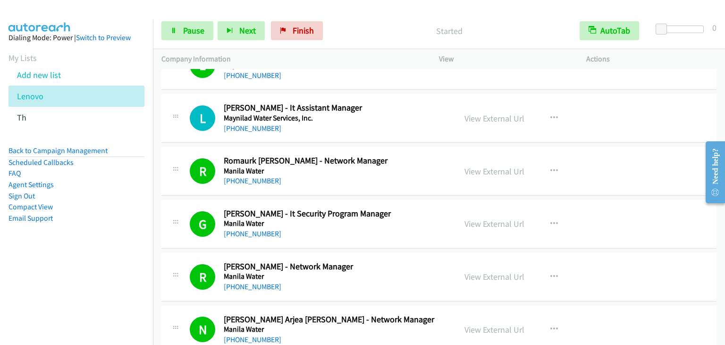
click at [366, 29] on p "Started" at bounding box center [449, 31] width 227 height 13
click at [183, 33] on span "Pause" at bounding box center [193, 30] width 21 height 11
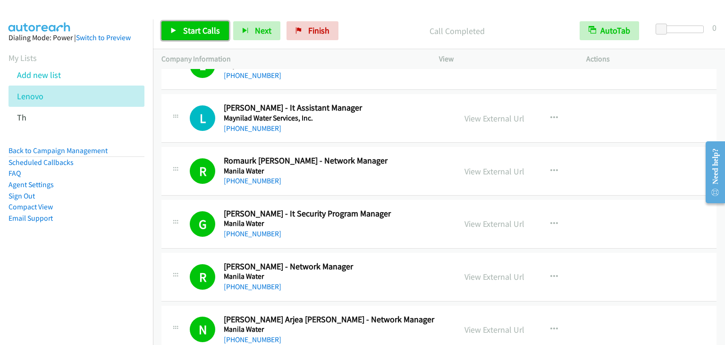
click at [192, 38] on link "Start Calls" at bounding box center [195, 30] width 68 height 19
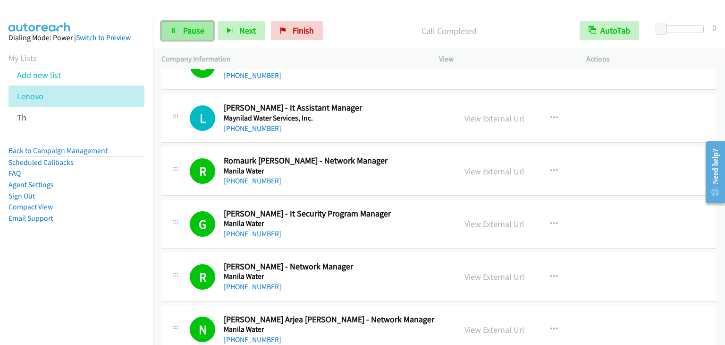
click at [199, 24] on link "Pause" at bounding box center [187, 30] width 52 height 19
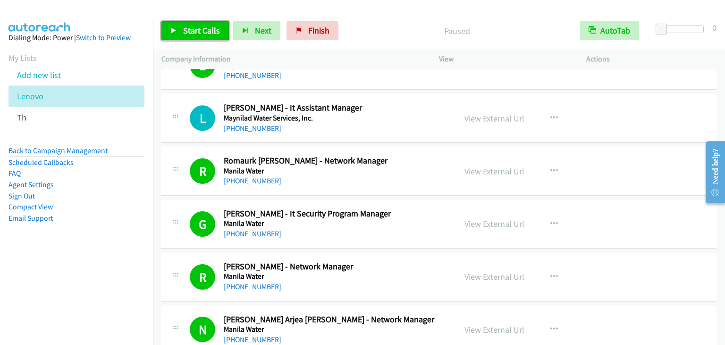
click at [214, 30] on span "Start Calls" at bounding box center [201, 30] width 37 height 11
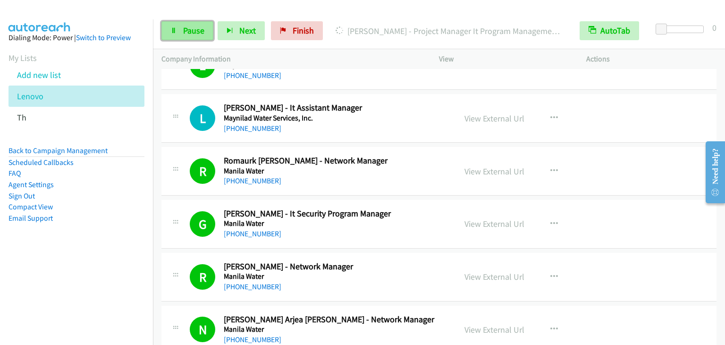
click at [171, 28] on icon at bounding box center [173, 31] width 7 height 7
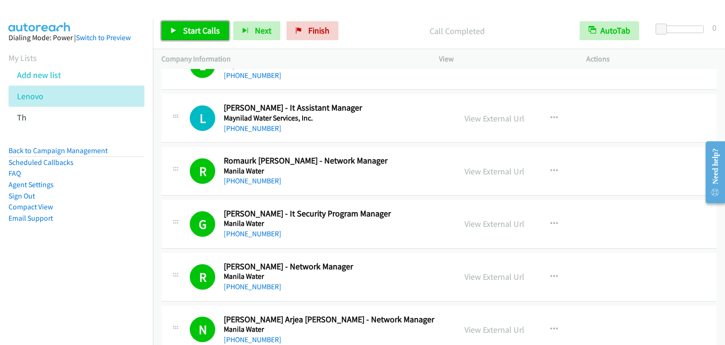
click at [207, 31] on span "Start Calls" at bounding box center [201, 30] width 37 height 11
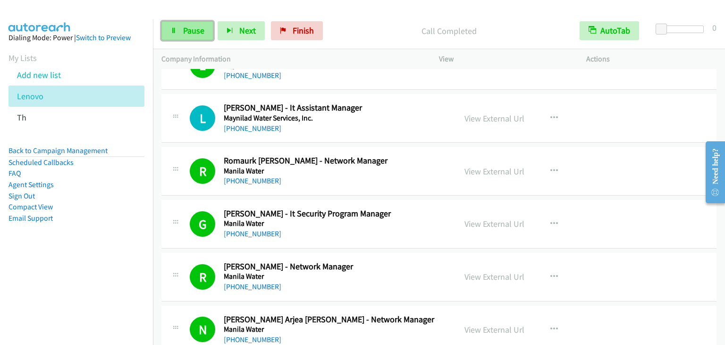
click at [192, 31] on span "Pause" at bounding box center [193, 30] width 21 height 11
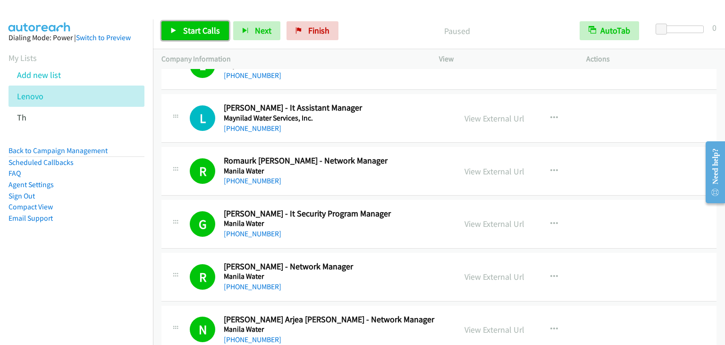
click at [191, 33] on span "Start Calls" at bounding box center [201, 30] width 37 height 11
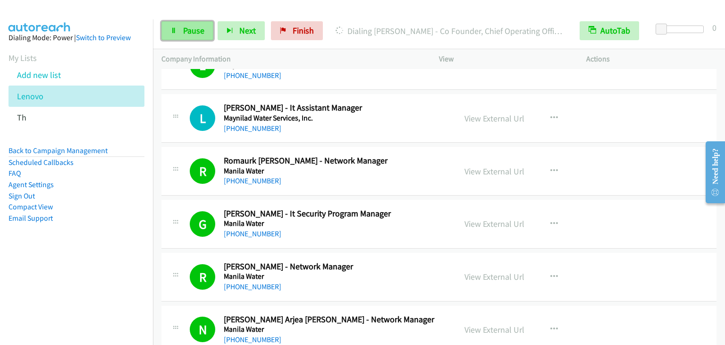
click at [177, 30] on link "Pause" at bounding box center [187, 30] width 52 height 19
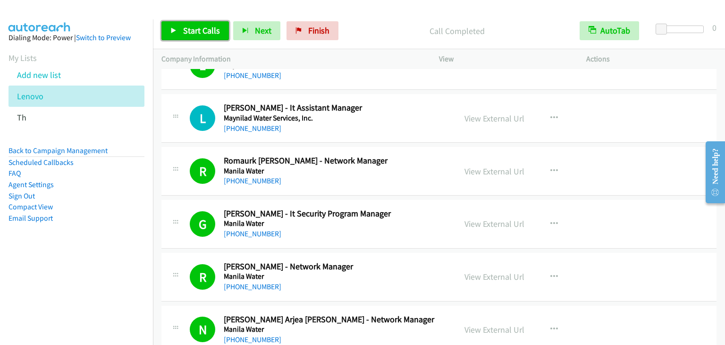
click at [208, 29] on span "Start Calls" at bounding box center [201, 30] width 37 height 11
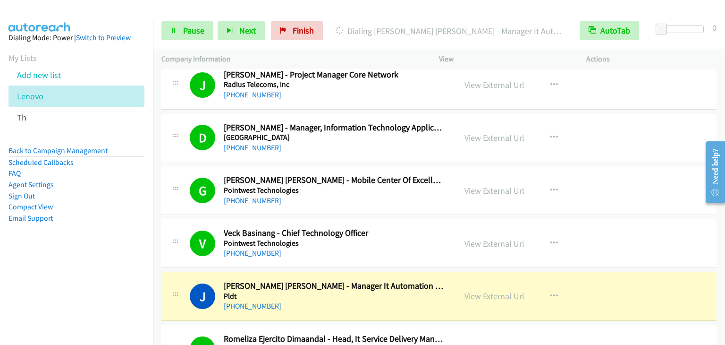
scroll to position [2802, 0]
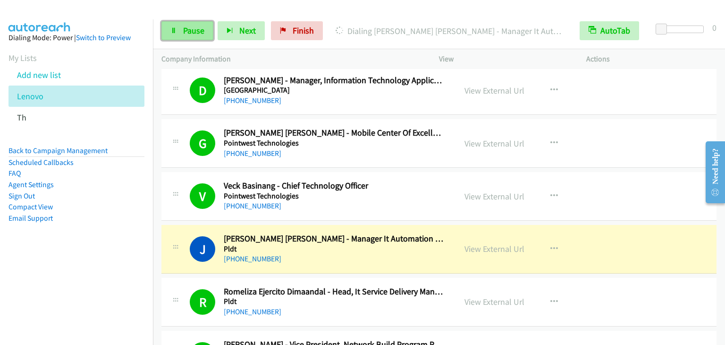
click at [192, 35] on span "Pause" at bounding box center [193, 30] width 21 height 11
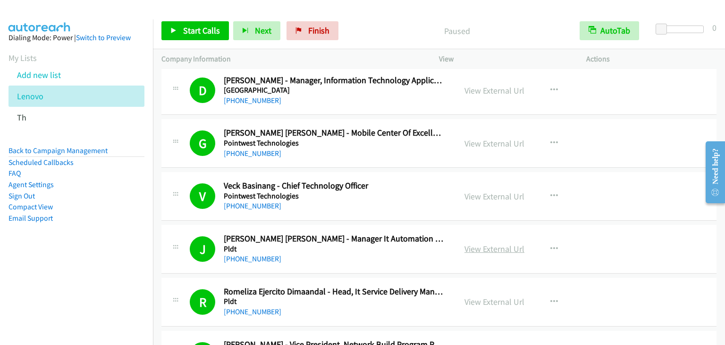
click at [493, 243] on link "View External Url" at bounding box center [495, 248] width 60 height 11
click at [200, 31] on span "Start Calls" at bounding box center [201, 30] width 37 height 11
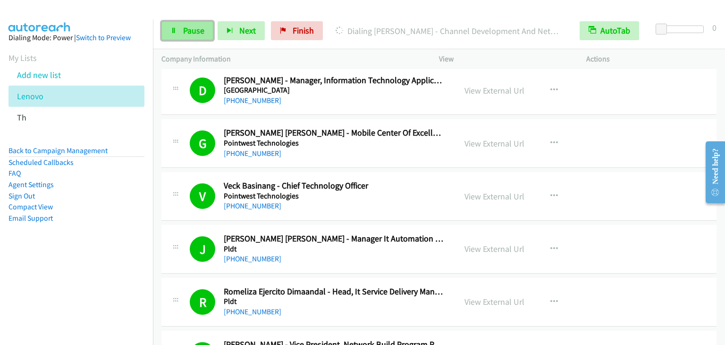
click at [191, 31] on span "Pause" at bounding box center [193, 30] width 21 height 11
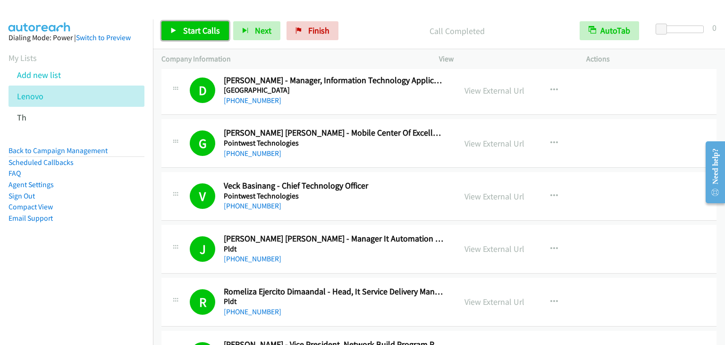
click at [204, 29] on span "Start Calls" at bounding box center [201, 30] width 37 height 11
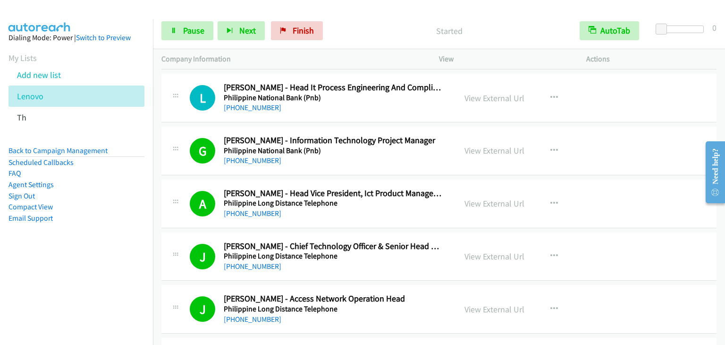
scroll to position [3746, 0]
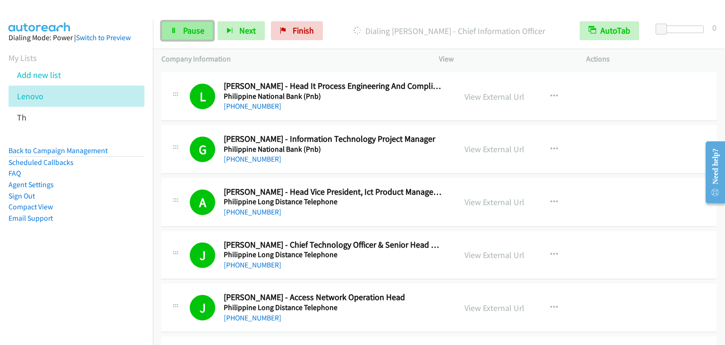
click at [186, 25] on span "Pause" at bounding box center [193, 30] width 21 height 11
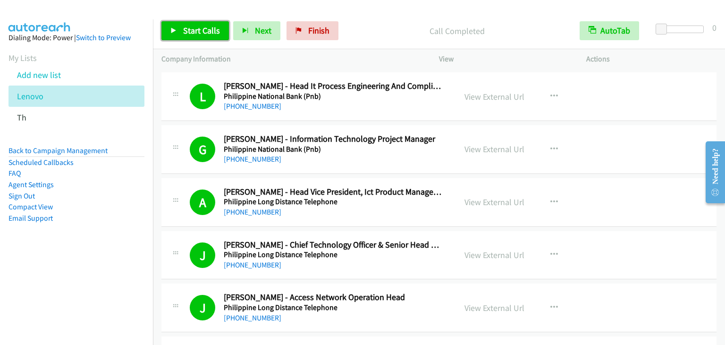
click at [201, 22] on link "Start Calls" at bounding box center [195, 30] width 68 height 19
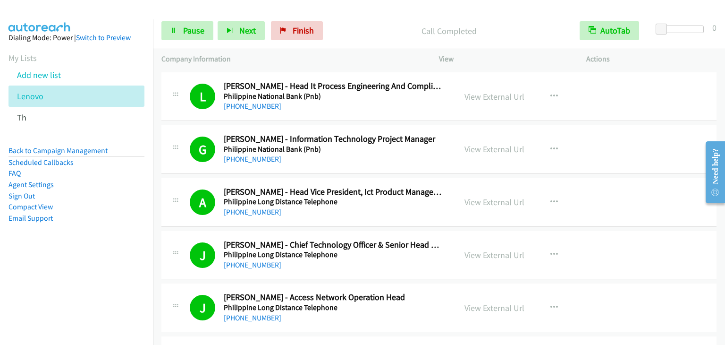
click at [109, 15] on div at bounding box center [358, 18] width 717 height 36
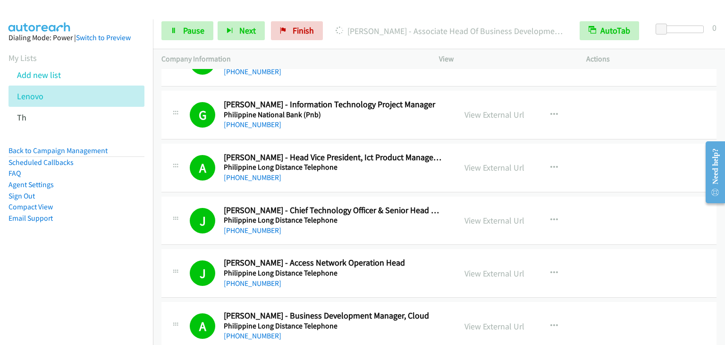
scroll to position [6743, 0]
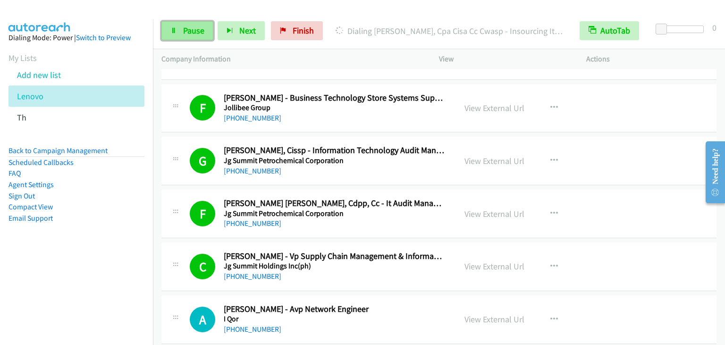
click at [177, 31] on link "Pause" at bounding box center [187, 30] width 52 height 19
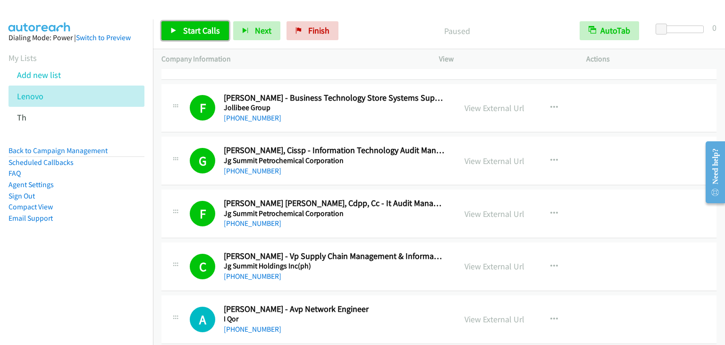
click at [196, 33] on span "Start Calls" at bounding box center [201, 30] width 37 height 11
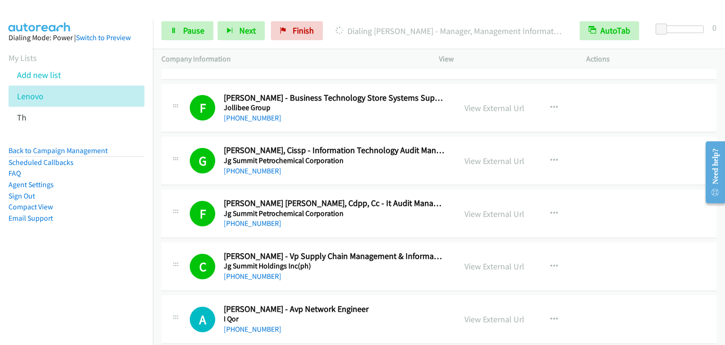
click at [102, 262] on aside "Dialing Mode: Power | Switch to Preview My Lists Add new list [GEOGRAPHIC_DATA]…" at bounding box center [76, 142] width 153 height 247
click at [187, 27] on span "Pause" at bounding box center [193, 30] width 21 height 11
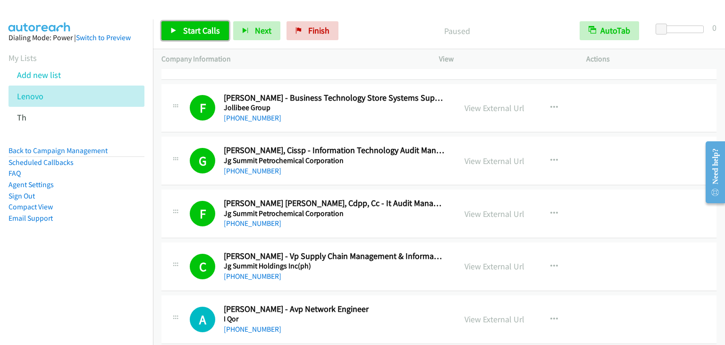
click at [207, 37] on link "Start Calls" at bounding box center [195, 30] width 68 height 19
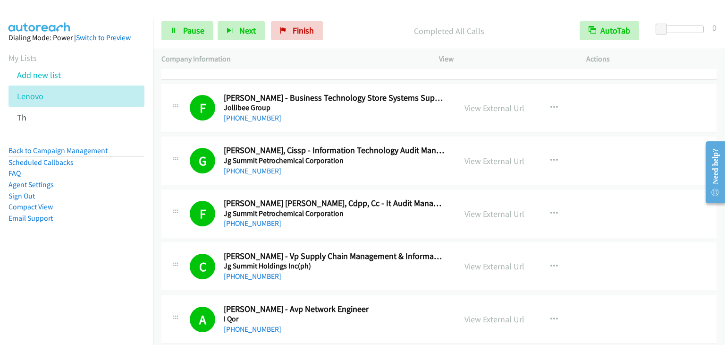
click at [161, 21] on link "Start Calls" at bounding box center [170, 26] width 18 height 10
click at [185, 33] on span "Pause" at bounding box center [193, 30] width 21 height 11
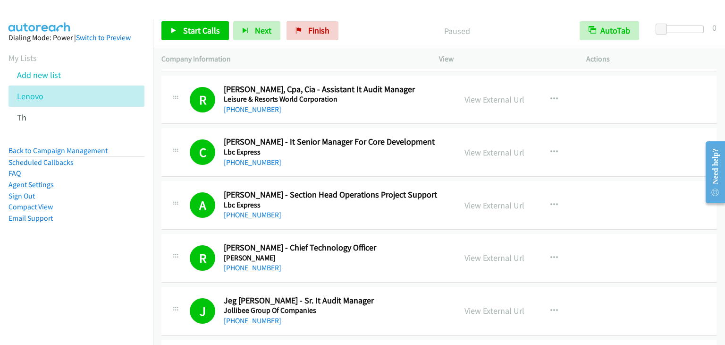
scroll to position [5929, 0]
